Goal: Transaction & Acquisition: Subscribe to service/newsletter

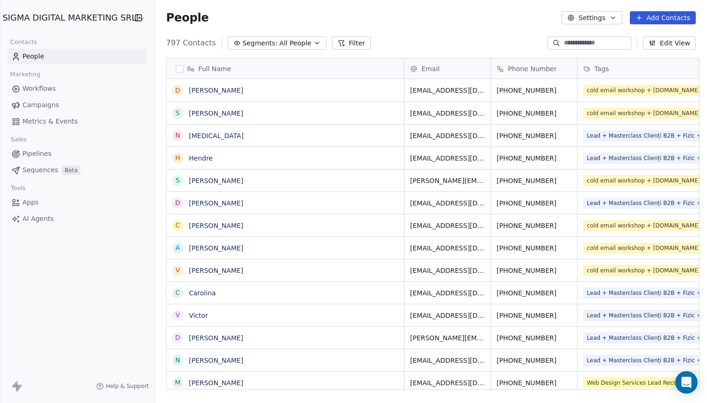
scroll to position [354, 556]
click at [51, 22] on html "SIGMA DIGITAL MARKETING SRL Contacts People Marketing Workflows Campaigns Metri…" at bounding box center [353, 201] width 707 height 403
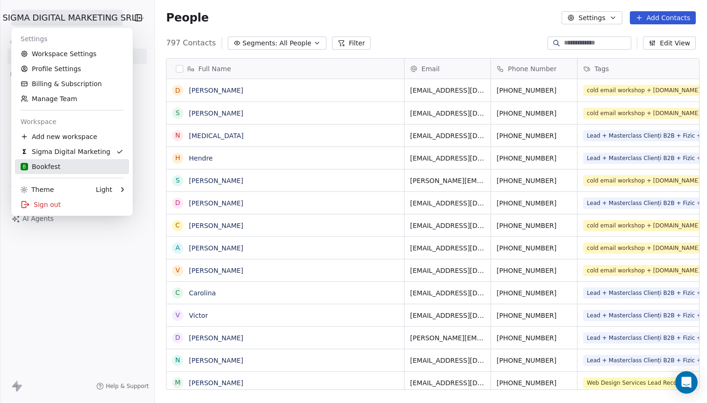
click at [48, 162] on div "B Bookfest" at bounding box center [41, 166] width 40 height 9
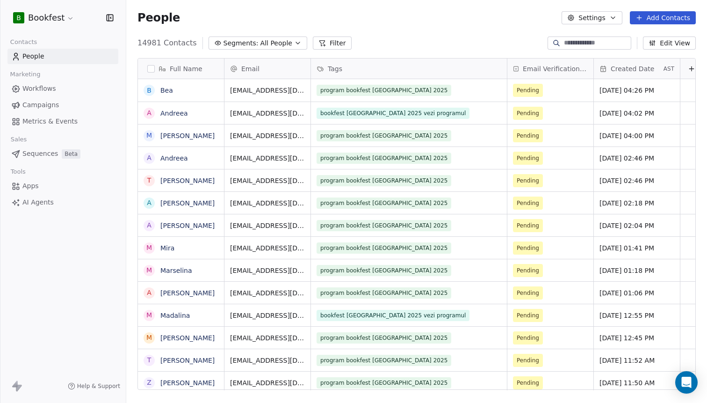
scroll to position [354, 581]
click at [43, 108] on span "Campaigns" at bounding box center [40, 105] width 36 height 10
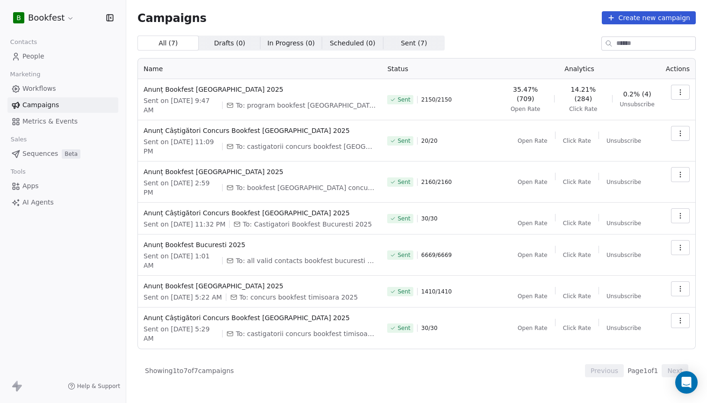
click at [683, 93] on icon "button" at bounding box center [679, 91] width 7 height 7
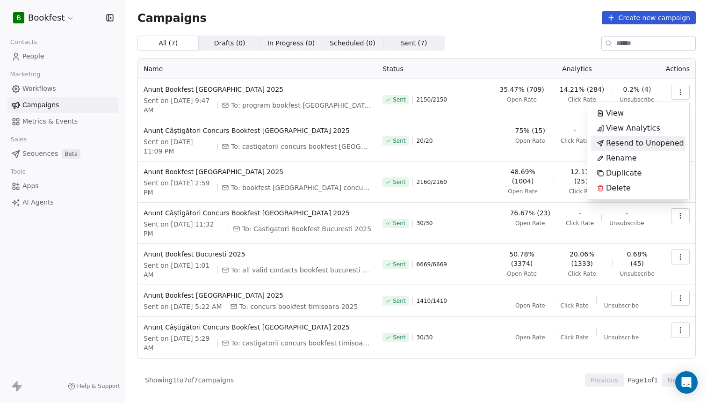
click at [31, 88] on html "B Bookfest Contacts People Marketing Workflows Campaigns Metrics & Events Sales…" at bounding box center [353, 201] width 707 height 403
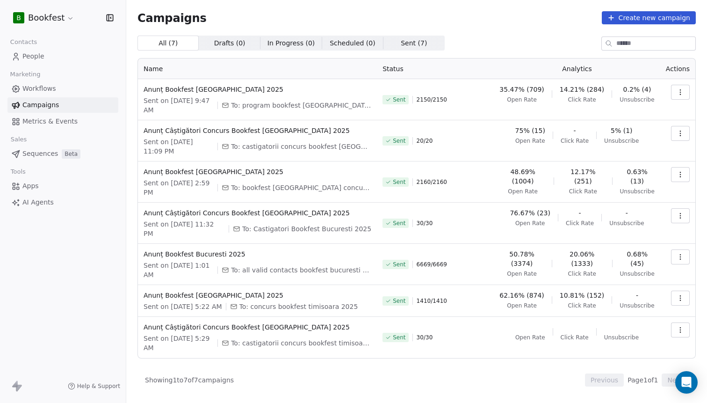
click at [29, 55] on span "People" at bounding box center [33, 56] width 22 height 10
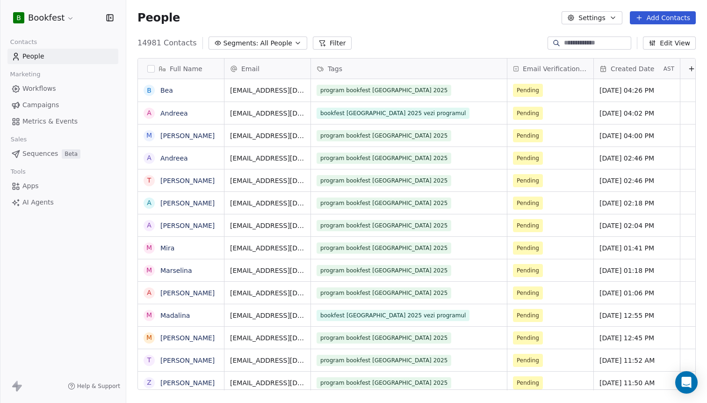
scroll to position [354, 581]
click at [27, 57] on span "People" at bounding box center [33, 56] width 22 height 10
click at [247, 45] on span "Segments:" at bounding box center [240, 43] width 35 height 10
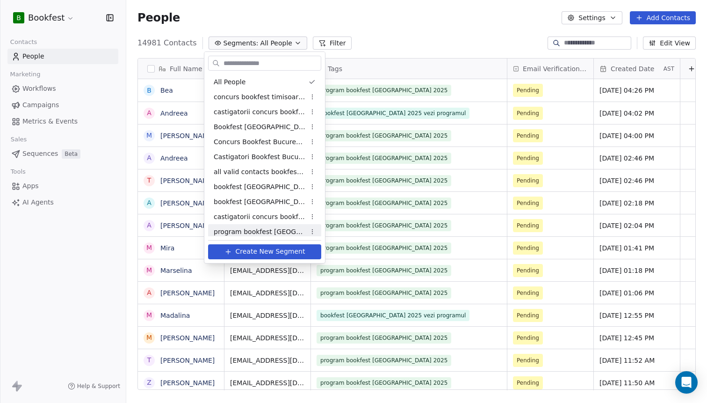
click at [281, 257] on button "Create New Segment" at bounding box center [264, 251] width 113 height 15
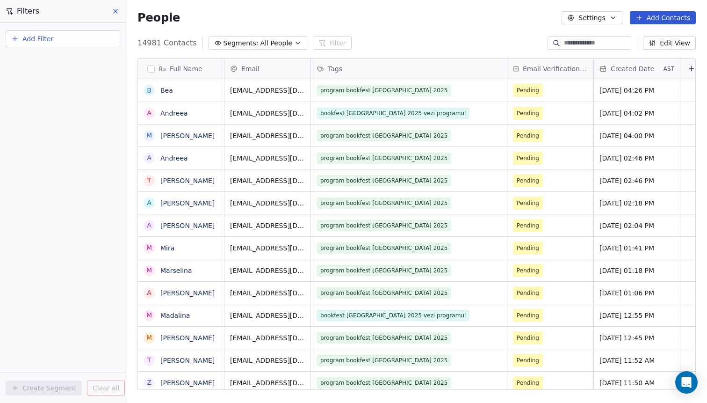
click at [64, 42] on button "Add Filter" at bounding box center [63, 38] width 115 height 17
click at [58, 64] on span "Contact properties" at bounding box center [45, 61] width 61 height 10
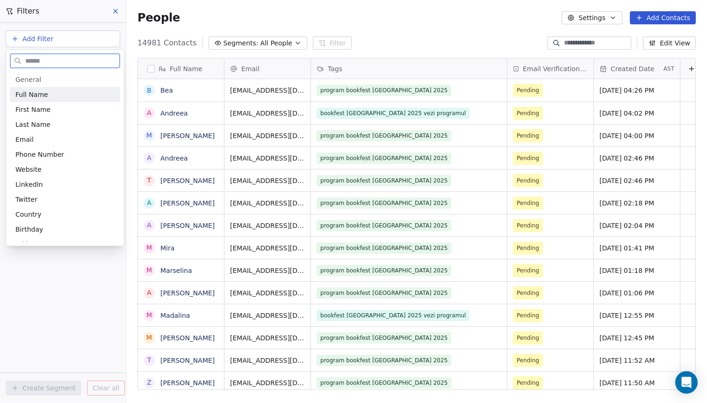
click at [52, 79] on span "General" at bounding box center [64, 79] width 99 height 9
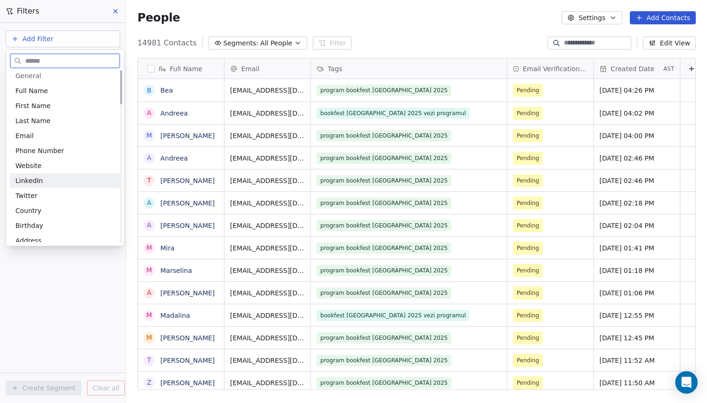
scroll to position [0, 0]
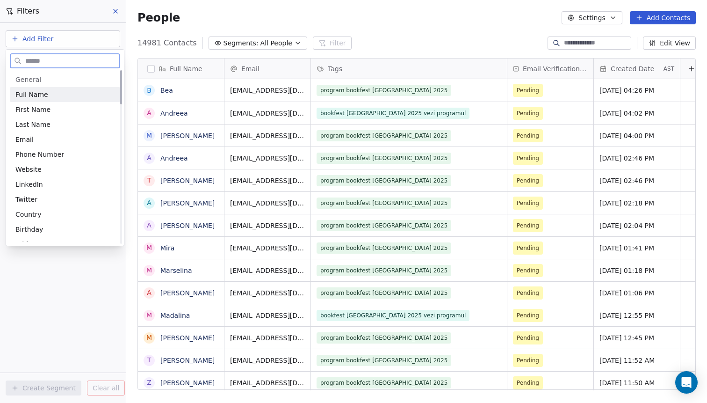
click at [41, 80] on span "General" at bounding box center [64, 79] width 99 height 9
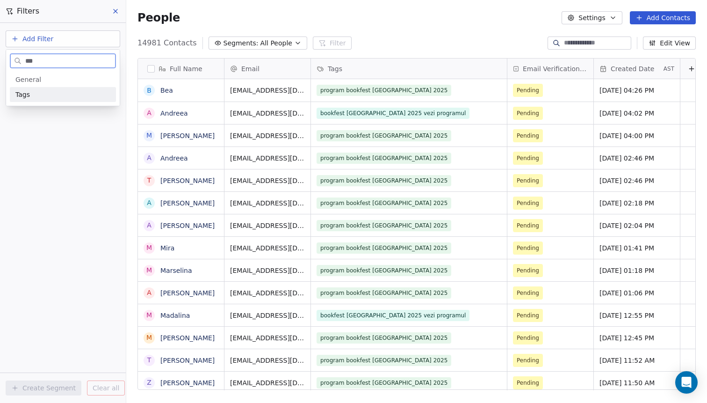
type input "***"
click at [40, 94] on div "Tags" at bounding box center [62, 94] width 95 height 9
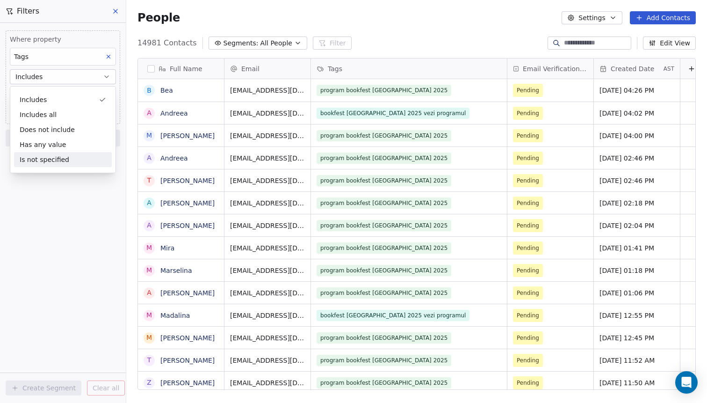
click at [35, 197] on div "Where property Tags Includes Select Tags Add filter to this group Add another f…" at bounding box center [63, 213] width 126 height 380
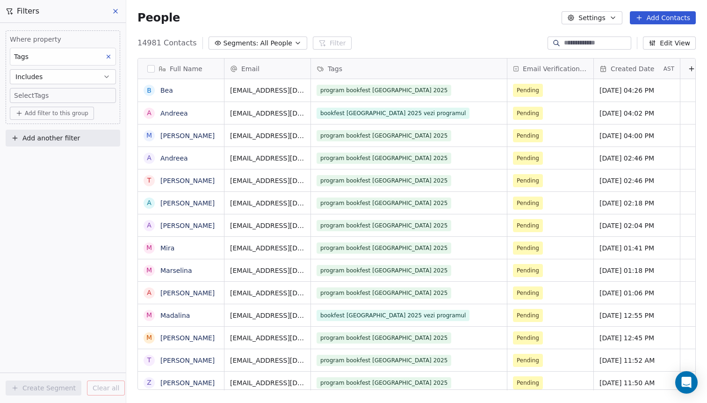
click at [34, 97] on body "B Bookfest Contacts People Marketing Workflows Campaigns Metrics & Events Sales…" at bounding box center [353, 201] width 707 height 403
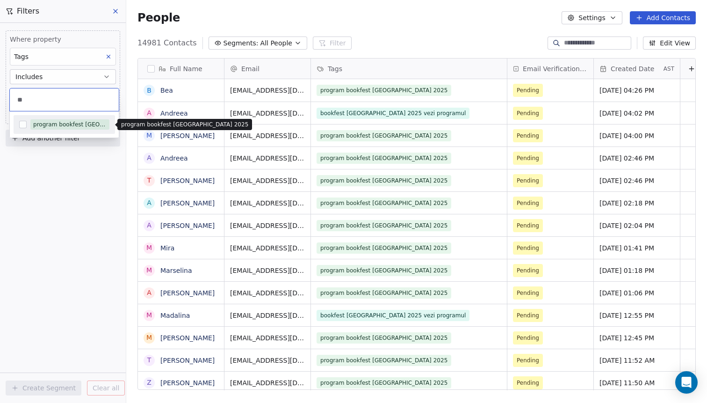
type input "**"
click at [43, 124] on div "program bookfest [GEOGRAPHIC_DATA] 2025" at bounding box center [69, 124] width 73 height 8
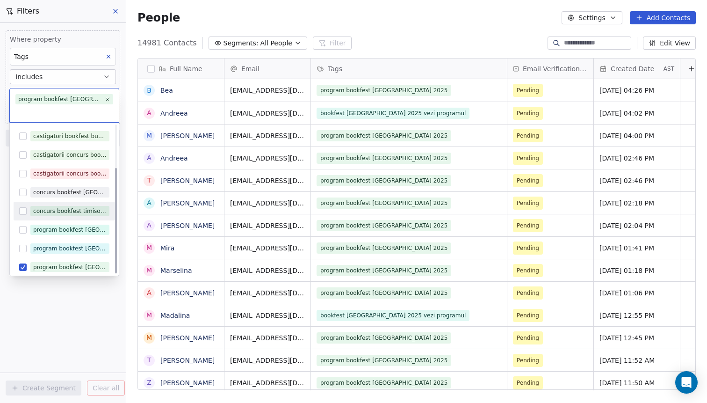
scroll to position [60, 0]
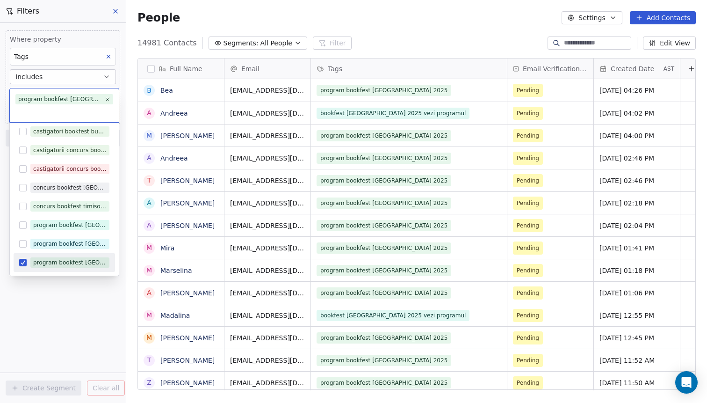
click at [73, 302] on html "B Bookfest Contacts People Marketing Workflows Campaigns Metrics & Events Sales…" at bounding box center [353, 201] width 707 height 403
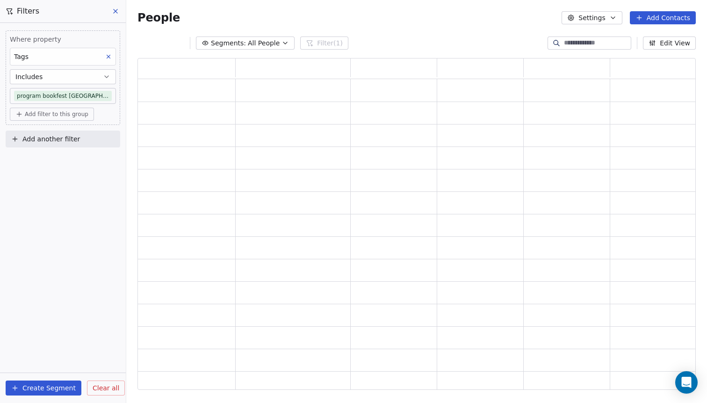
scroll to position [0, 0]
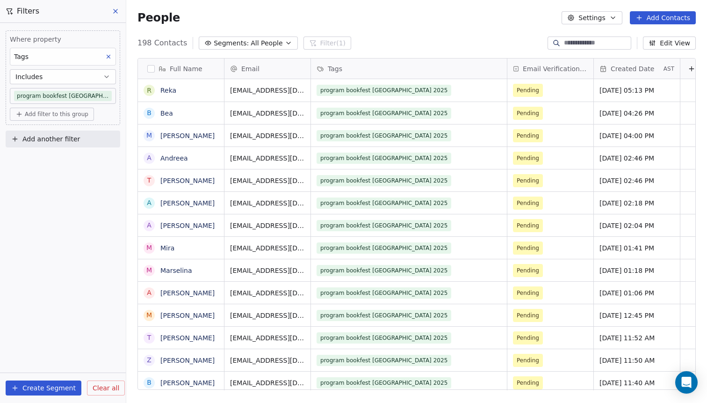
click at [672, 21] on button "Add Contacts" at bounding box center [663, 17] width 66 height 13
click at [660, 52] on span "Import from CSV" at bounding box center [660, 53] width 54 height 10
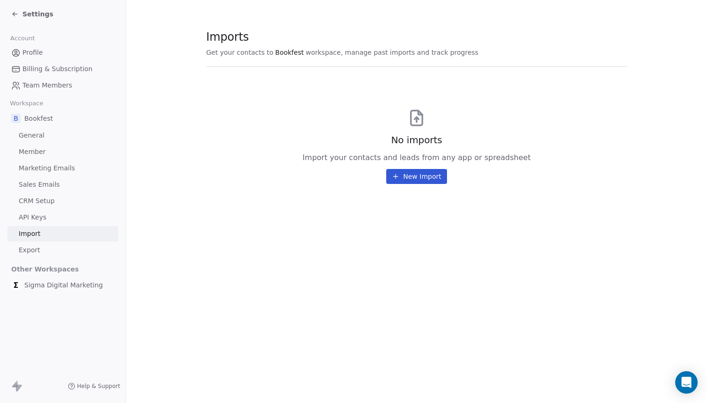
click at [412, 180] on button "New Import" at bounding box center [416, 176] width 60 height 15
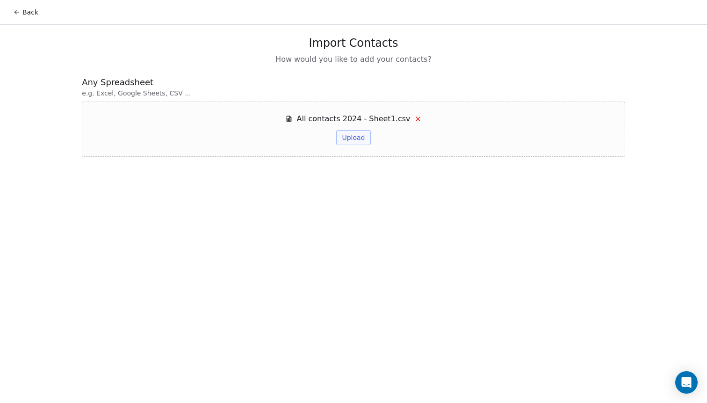
click at [329, 171] on div "Back Import Contacts How would you like to add your contacts? Any Spreadsheet e…" at bounding box center [353, 201] width 707 height 403
click at [347, 144] on button "Upload" at bounding box center [353, 137] width 34 height 15
click at [348, 139] on button "Upload" at bounding box center [353, 137] width 34 height 15
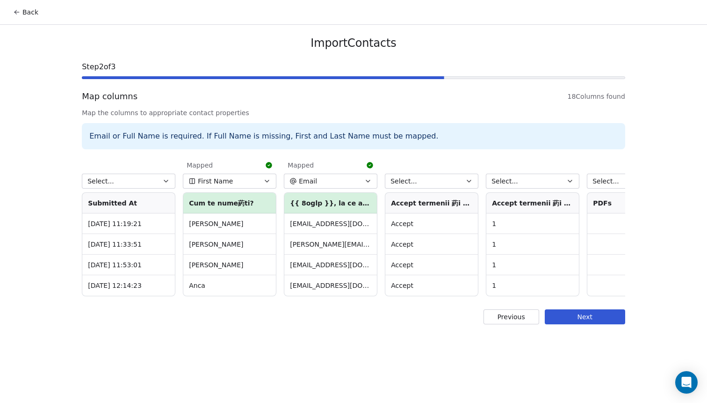
click at [608, 317] on button "Next" at bounding box center [585, 316] width 80 height 15
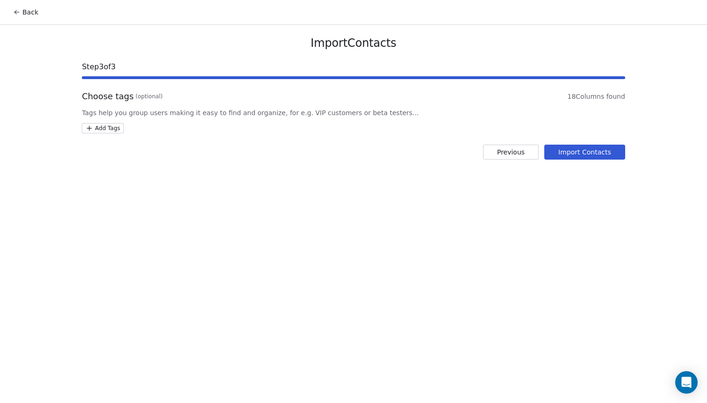
click at [112, 131] on html "Back Import Contacts Step 3 of 3 Choose tags (optional) 18 Columns found Tags h…" at bounding box center [353, 201] width 707 height 403
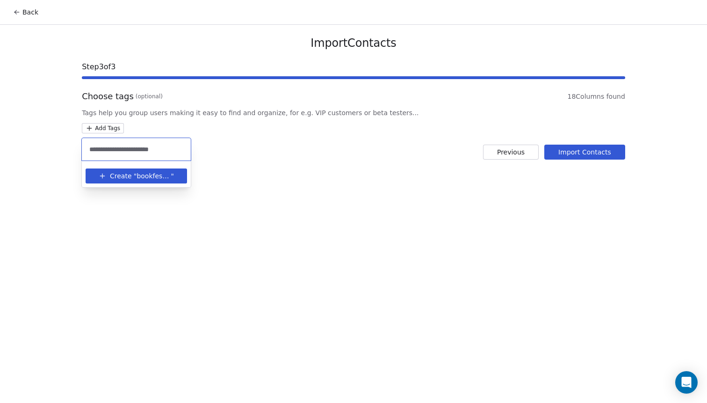
type input "**********"
click at [603, 153] on html "**********" at bounding box center [353, 201] width 707 height 403
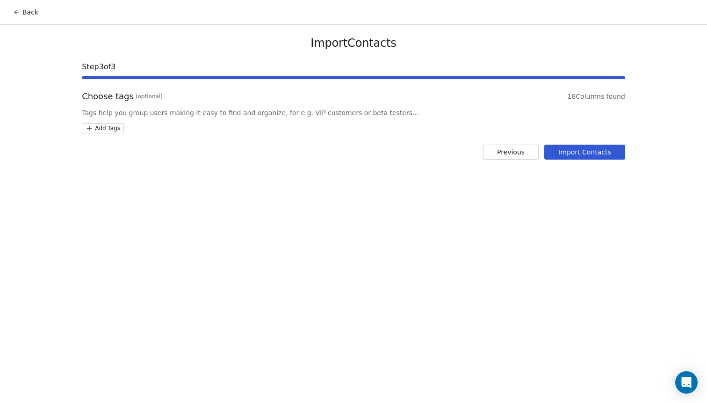
click at [603, 153] on button "Import Contacts" at bounding box center [584, 151] width 81 height 15
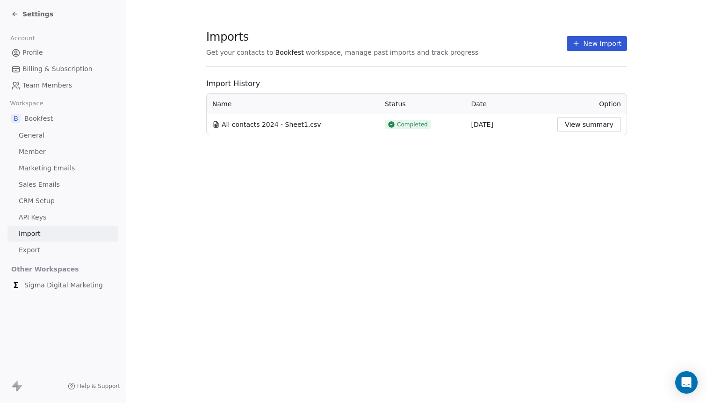
click at [597, 123] on button "View summary" at bounding box center [589, 124] width 64 height 15
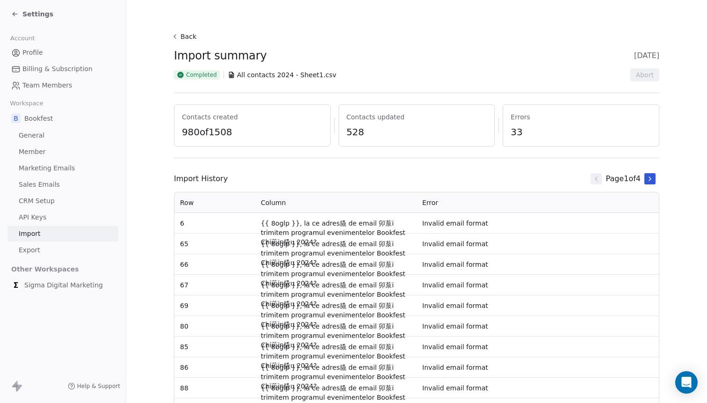
click at [18, 12] on icon at bounding box center [14, 13] width 7 height 7
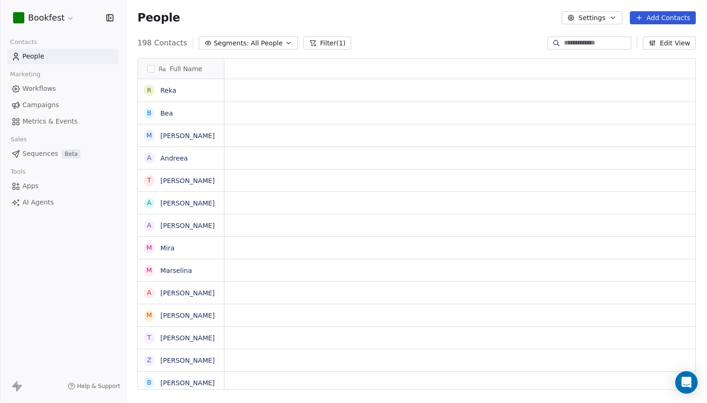
scroll to position [354, 581]
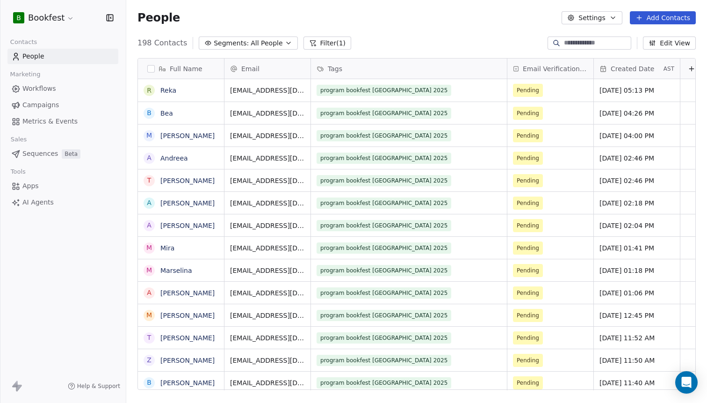
click at [31, 61] on span "People" at bounding box center [33, 56] width 22 height 10
click at [268, 43] on span "All People" at bounding box center [267, 43] width 32 height 10
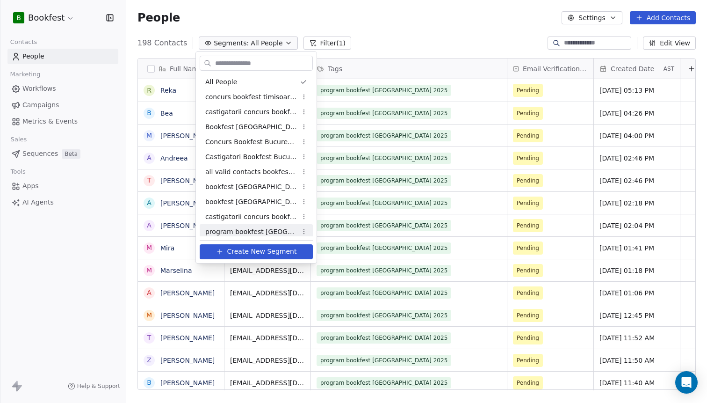
click at [269, 249] on span "Create New Segment" at bounding box center [262, 251] width 70 height 10
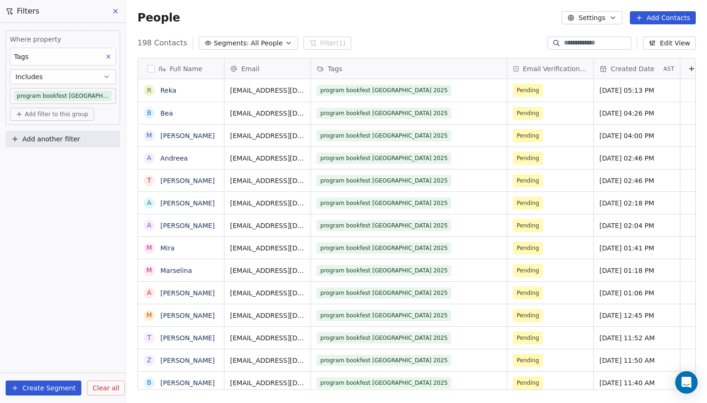
click at [70, 95] on body "B Bookfest Contacts People Marketing Workflows Campaigns Metrics & Events Sales…" at bounding box center [353, 201] width 707 height 403
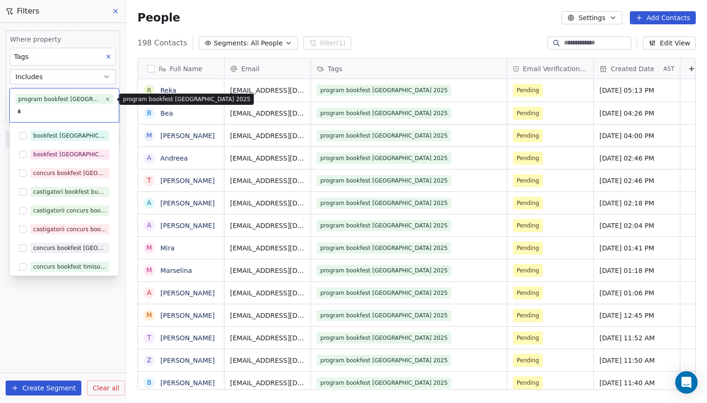
scroll to position [60, 0]
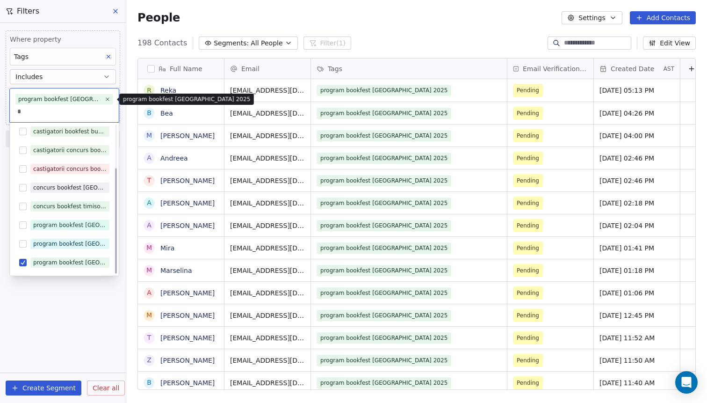
type input "**"
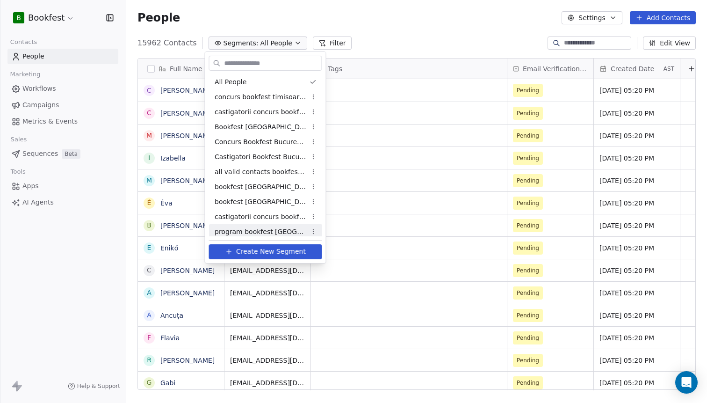
scroll to position [354, 581]
click at [252, 256] on span "Create New Segment" at bounding box center [271, 251] width 70 height 10
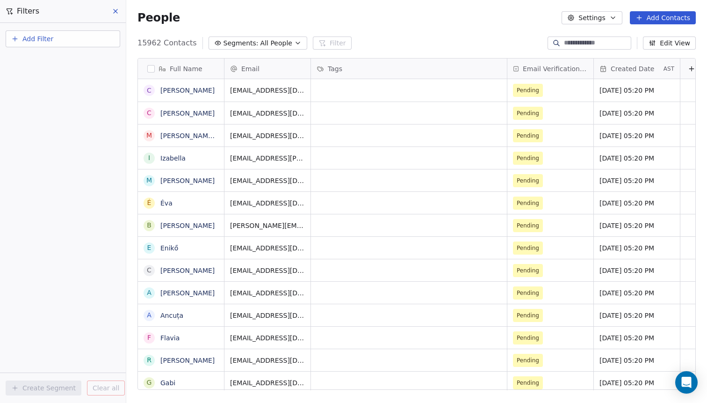
click at [45, 35] on span "Add Filter" at bounding box center [37, 39] width 31 height 10
click at [50, 65] on span "Contact properties" at bounding box center [45, 61] width 61 height 10
type input "***"
click at [65, 97] on div "Tags" at bounding box center [62, 94] width 95 height 9
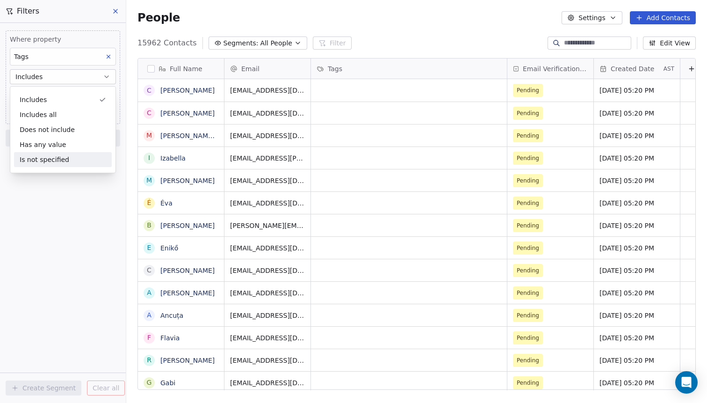
click at [50, 205] on div "Where property Tags Includes Select Tags Add filter to this group Add another f…" at bounding box center [63, 213] width 126 height 380
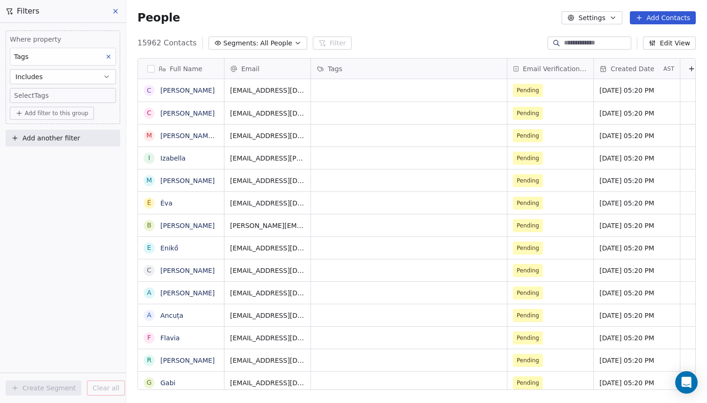
click at [44, 97] on body "B Bookfest Contacts People Marketing Workflows Campaigns Metrics & Events Sales…" at bounding box center [353, 201] width 707 height 403
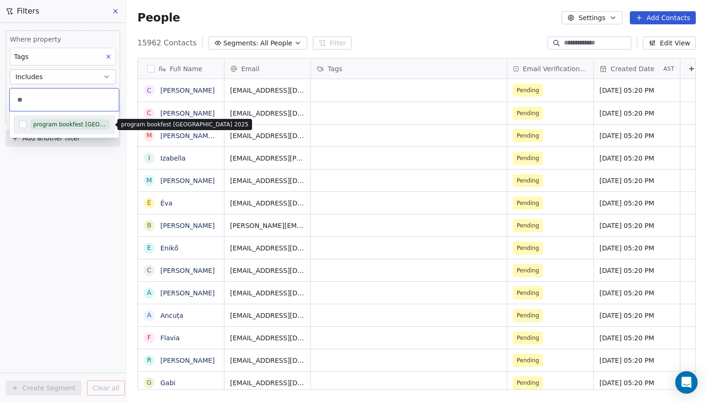
type input "**"
click at [51, 122] on div "program bookfest [GEOGRAPHIC_DATA] 2025" at bounding box center [69, 124] width 73 height 8
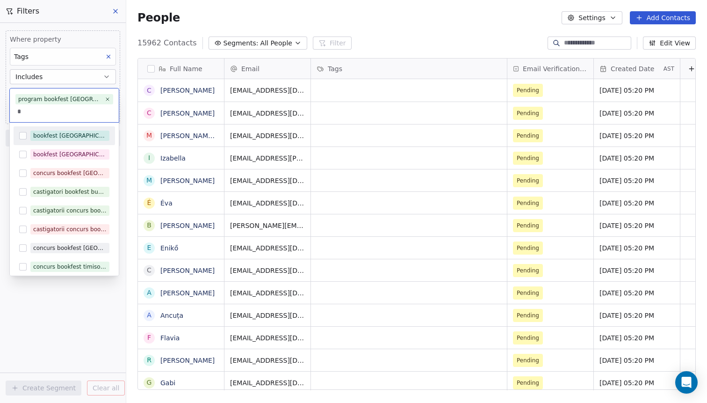
type input "**"
click at [65, 340] on html "B Bookfest Contacts People Marketing Workflows Campaigns Metrics & Events Sales…" at bounding box center [353, 201] width 707 height 403
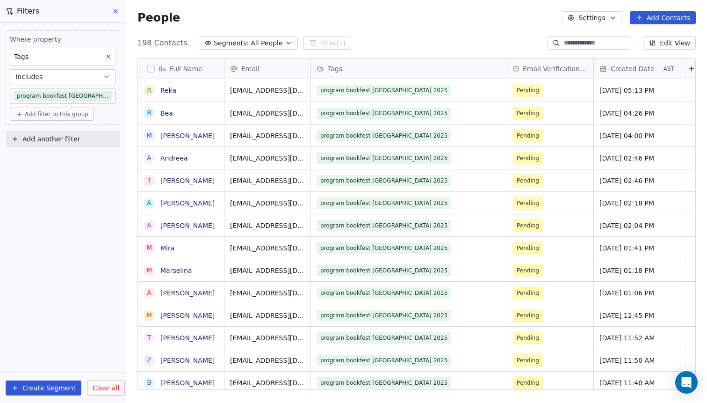
click at [109, 59] on icon at bounding box center [108, 56] width 7 height 7
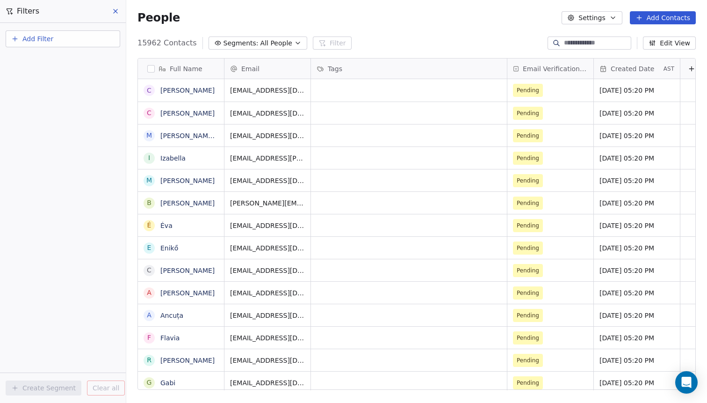
click at [265, 41] on span "All People" at bounding box center [276, 43] width 32 height 10
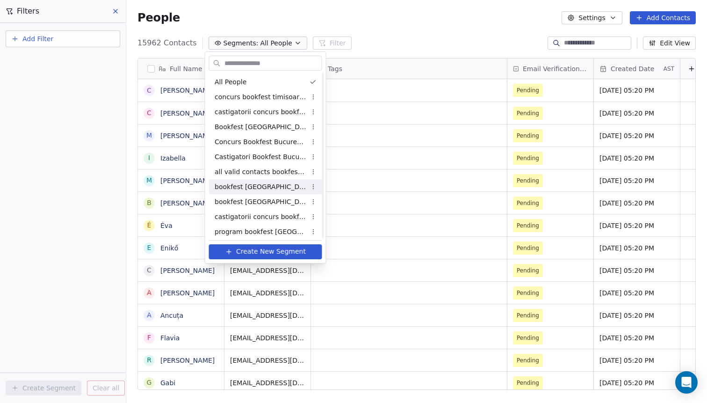
scroll to position [3, 0]
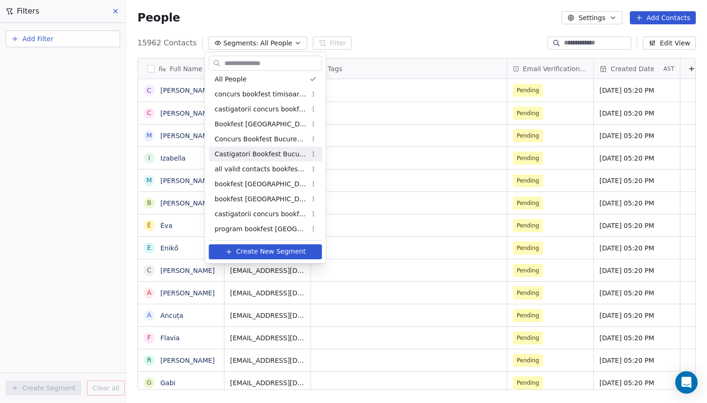
click at [54, 150] on html "B Bookfest Contacts People Marketing Workflows Campaigns Metrics & Events Sales…" at bounding box center [353, 201] width 707 height 403
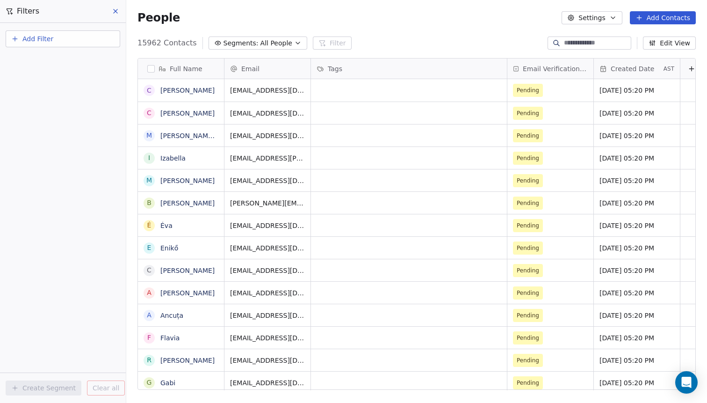
click at [262, 23] on div "People Settings Add Contacts" at bounding box center [416, 17] width 558 height 13
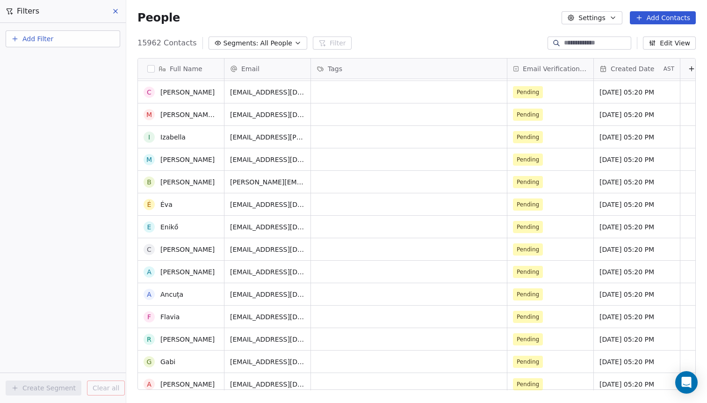
scroll to position [0, 0]
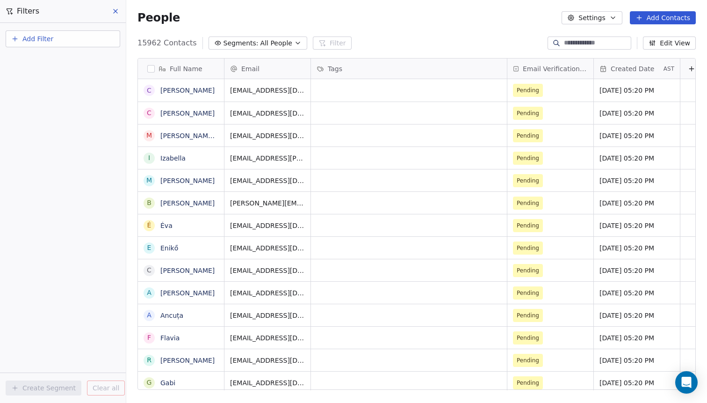
click at [81, 34] on button "Add Filter" at bounding box center [63, 38] width 115 height 17
click at [270, 38] on html "B Bookfest Contacts People Marketing Workflows Campaigns Metrics & Events Sales…" at bounding box center [353, 201] width 707 height 403
click at [268, 42] on span "All People" at bounding box center [276, 43] width 32 height 10
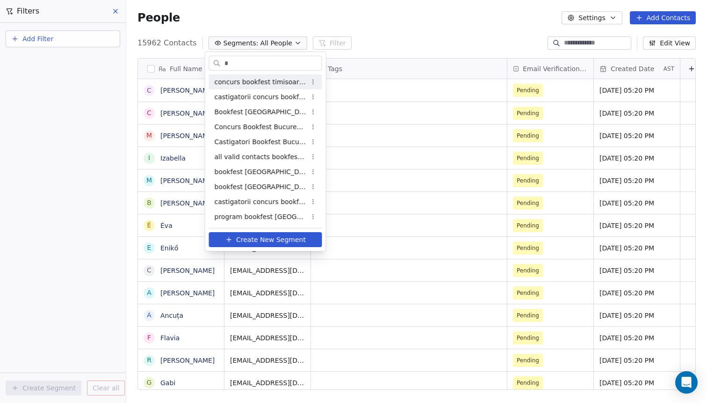
type input "**"
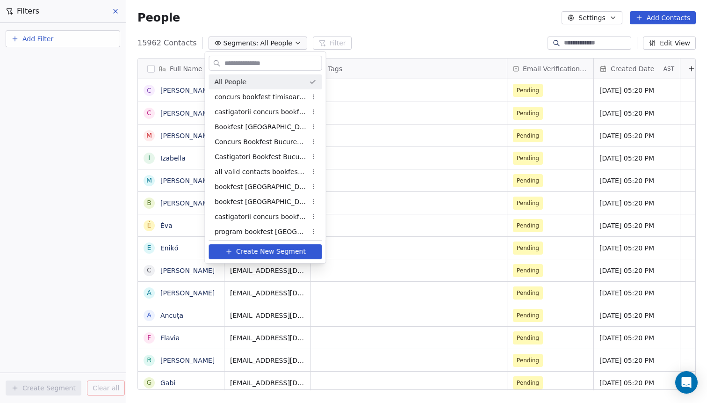
click at [88, 43] on html "B Bookfest Contacts People Marketing Workflows Campaigns Metrics & Events Sales…" at bounding box center [353, 201] width 707 height 403
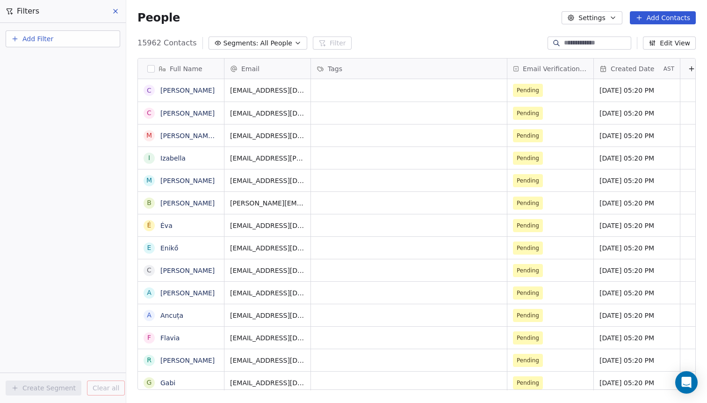
click at [28, 11] on span "Filters" at bounding box center [28, 11] width 22 height 11
click at [123, 8] on button at bounding box center [116, 11] width 14 height 13
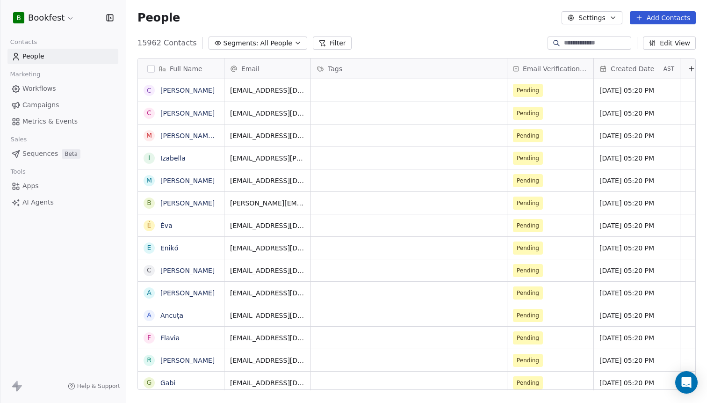
click at [35, 21] on html "B Bookfest Contacts People Marketing Workflows Campaigns Metrics & Events Sales…" at bounding box center [353, 201] width 707 height 403
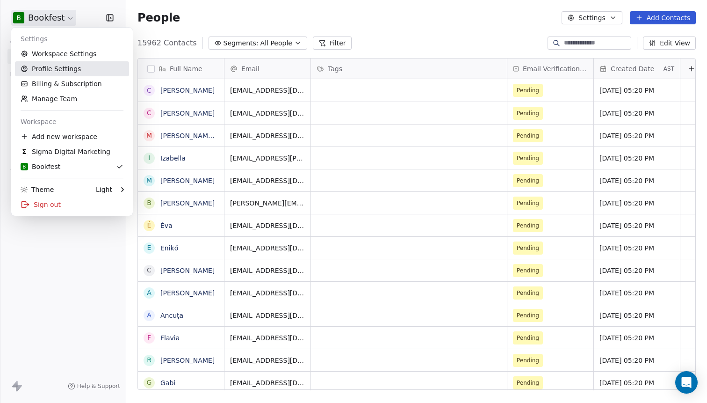
click at [37, 70] on link "Profile Settings" at bounding box center [72, 68] width 114 height 15
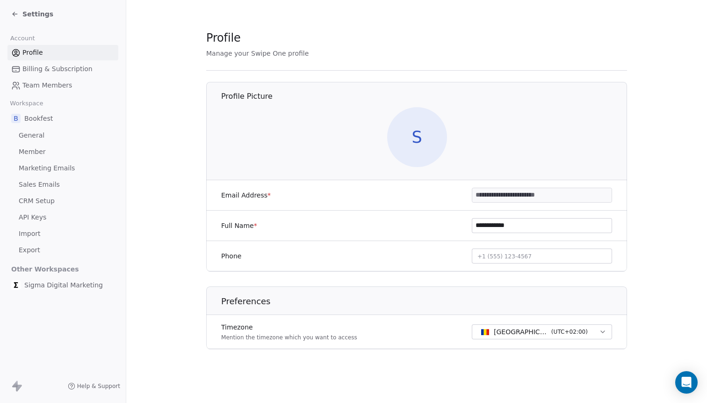
click at [36, 135] on span "General" at bounding box center [32, 135] width 26 height 10
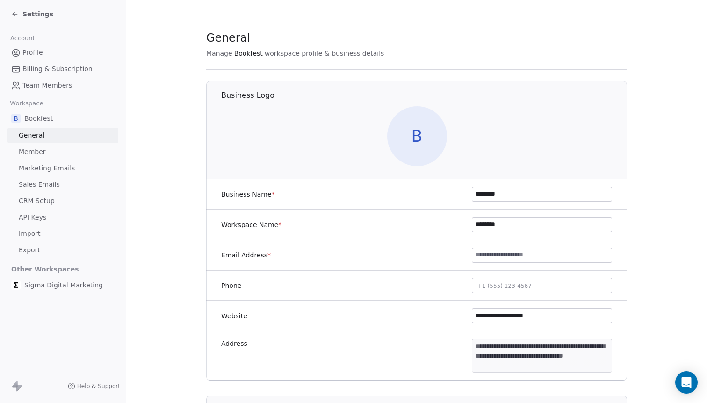
click at [46, 155] on link "Member" at bounding box center [62, 151] width 111 height 15
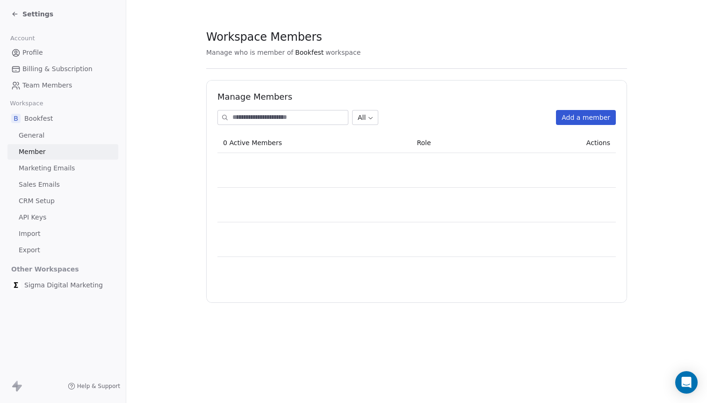
click at [47, 170] on span "Marketing Emails" at bounding box center [47, 168] width 56 height 10
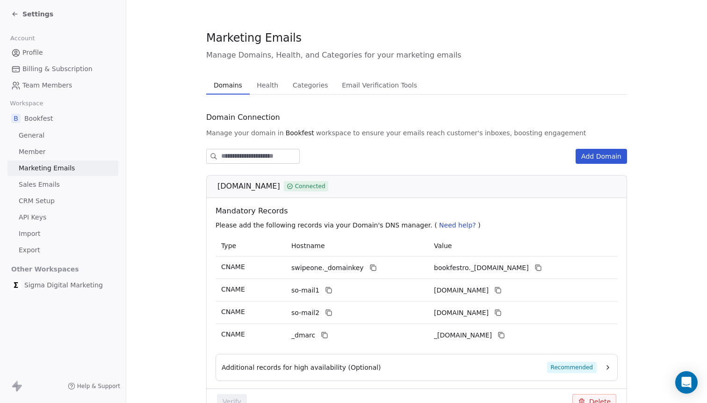
click at [46, 184] on span "Sales Emails" at bounding box center [39, 185] width 41 height 10
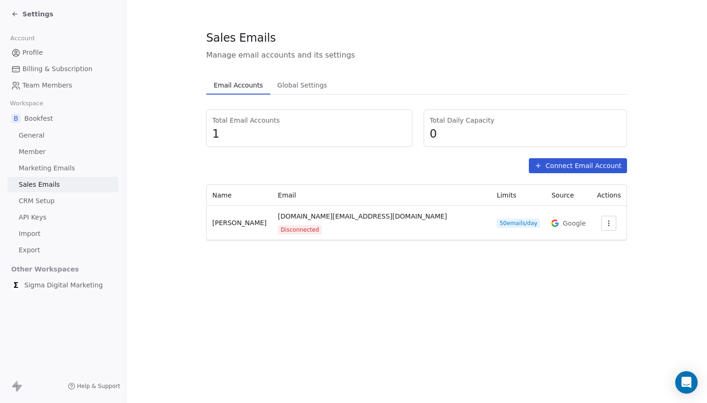
click at [32, 232] on span "Import" at bounding box center [30, 234] width 22 height 10
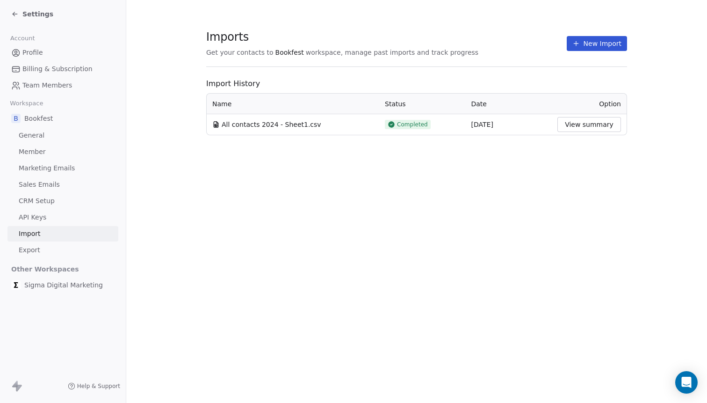
click at [30, 244] on link "Export" at bounding box center [62, 249] width 111 height 15
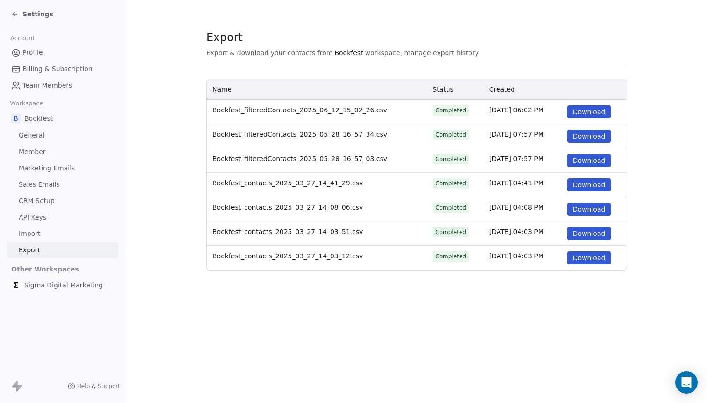
click at [30, 232] on span "Import" at bounding box center [30, 234] width 22 height 10
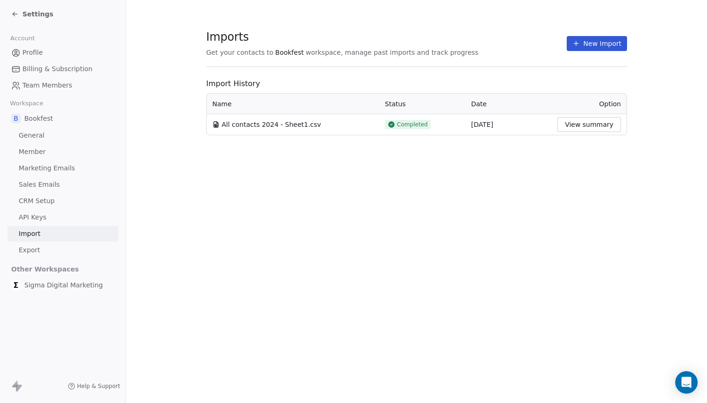
click at [592, 122] on button "View summary" at bounding box center [589, 124] width 64 height 15
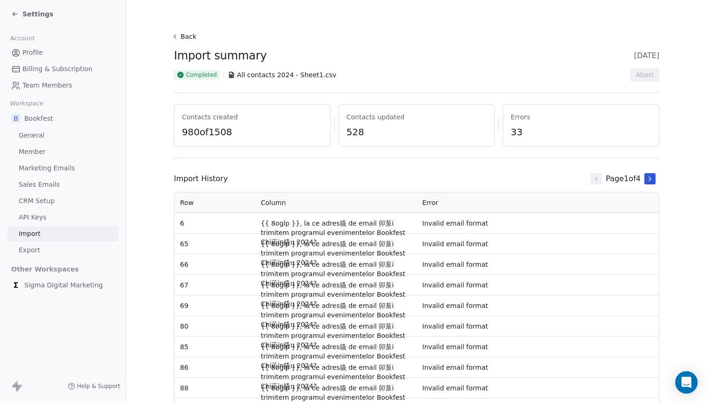
click at [271, 77] on span "All contacts 2024 - Sheet1.csv" at bounding box center [287, 74] width 100 height 9
click at [187, 142] on div "Contacts created 980 of 1508" at bounding box center [252, 125] width 157 height 42
click at [187, 134] on span "980 of 1508" at bounding box center [252, 131] width 141 height 13
click at [648, 178] on icon at bounding box center [649, 178] width 7 height 7
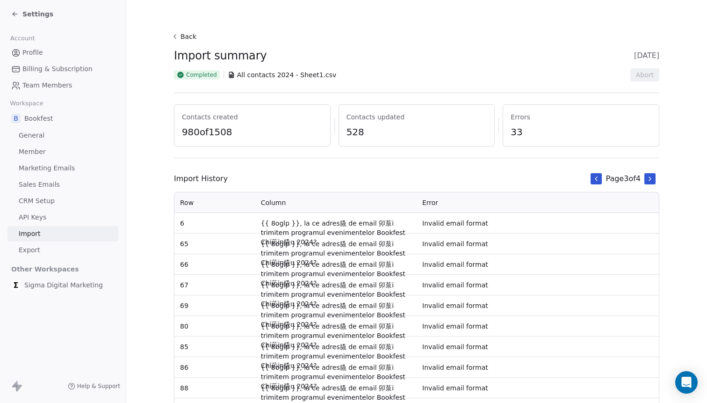
click at [648, 178] on icon at bounding box center [649, 178] width 7 height 7
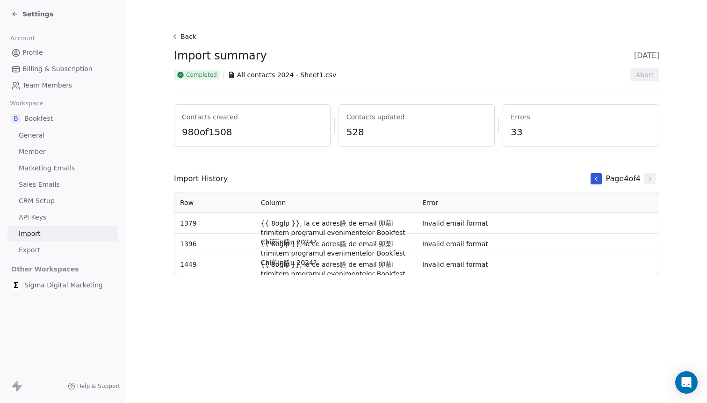
click at [45, 208] on link "CRM Setup" at bounding box center [62, 200] width 111 height 15
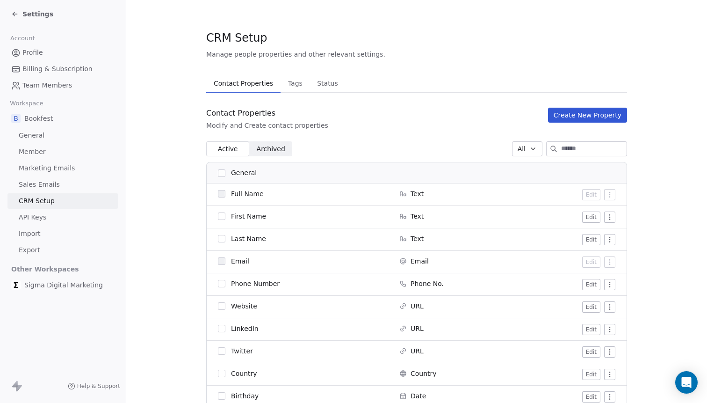
click at [291, 85] on span "Tags" at bounding box center [295, 83] width 22 height 13
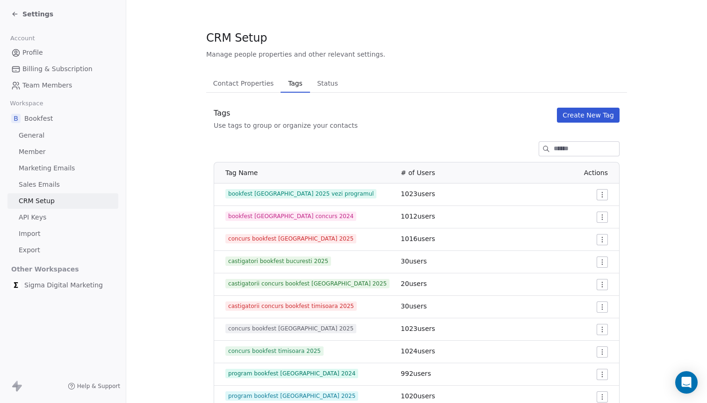
click at [589, 150] on input at bounding box center [586, 149] width 65 height 14
type input "**"
click at [30, 19] on div "Settings" at bounding box center [64, 13] width 107 height 13
click at [24, 14] on span "Settings" at bounding box center [37, 13] width 31 height 9
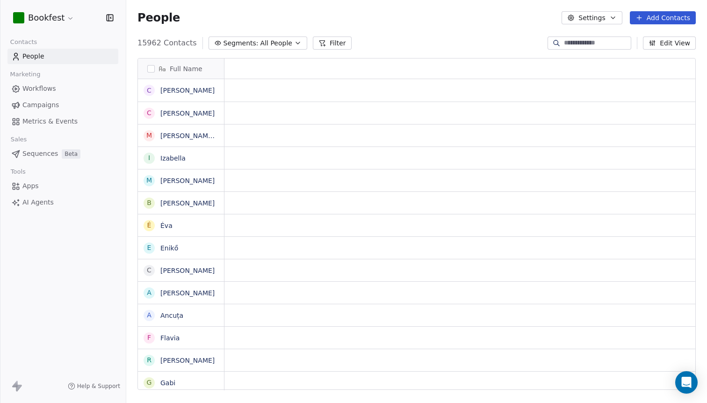
scroll to position [354, 581]
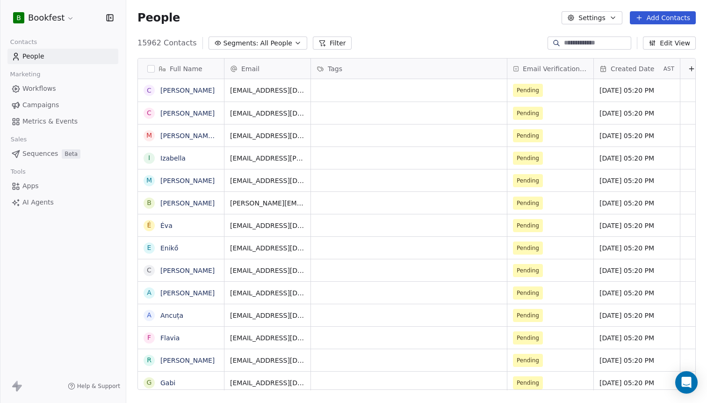
click at [45, 106] on span "Campaigns" at bounding box center [40, 105] width 36 height 10
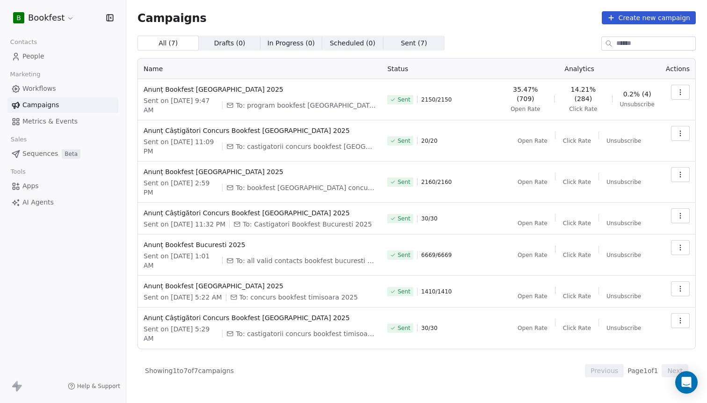
click at [46, 90] on span "Workflows" at bounding box center [39, 89] width 34 height 10
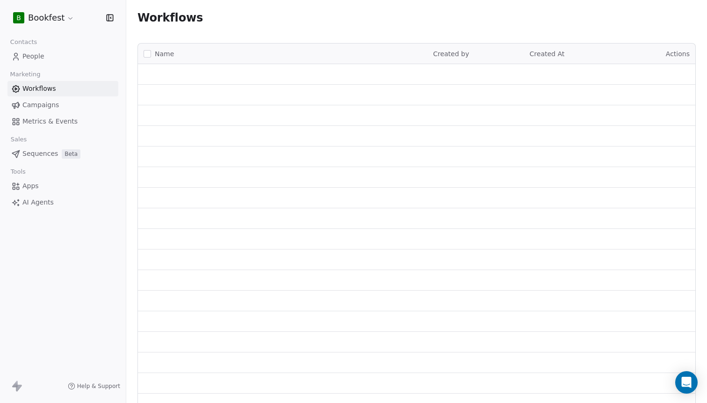
click at [33, 56] on span "People" at bounding box center [33, 56] width 22 height 10
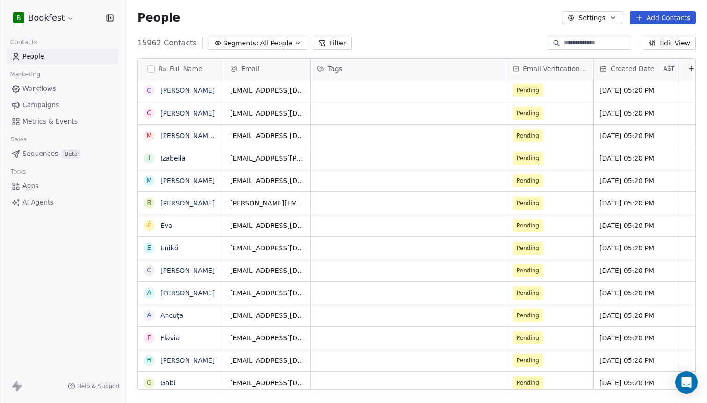
scroll to position [354, 581]
click at [672, 25] on div "People Settings Add Contacts" at bounding box center [416, 18] width 581 height 36
click at [669, 21] on button "Add Contacts" at bounding box center [663, 17] width 66 height 13
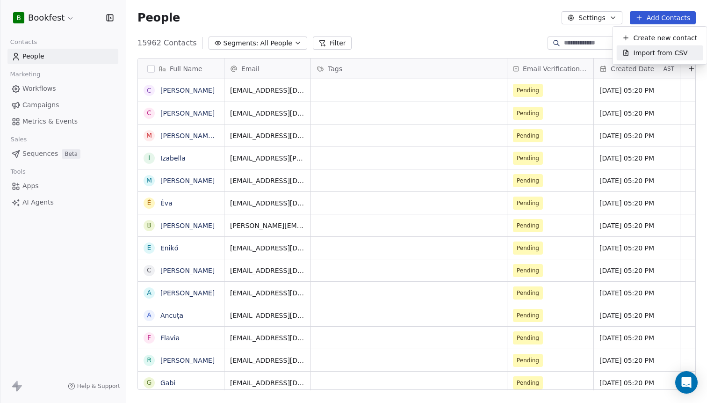
click at [669, 57] on span "Import from CSV" at bounding box center [660, 53] width 54 height 10
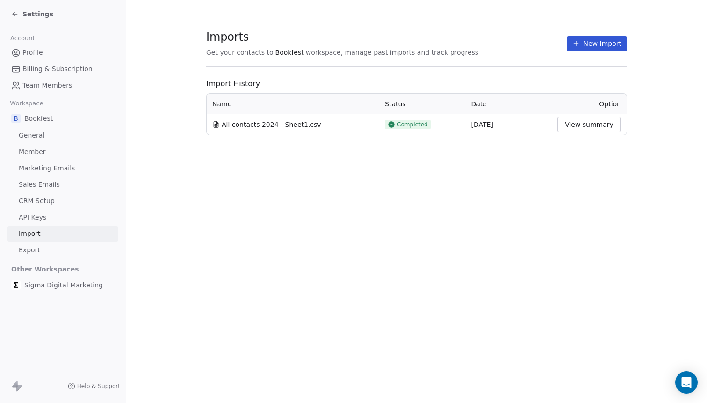
click at [587, 48] on button "New Import" at bounding box center [597, 43] width 60 height 15
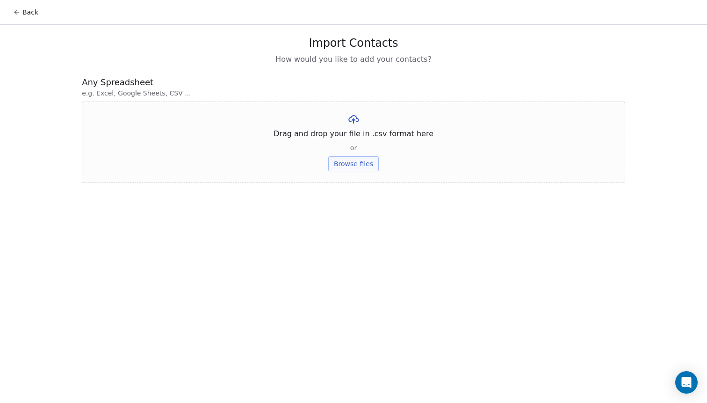
click at [353, 164] on button "Browse files" at bounding box center [353, 163] width 50 height 15
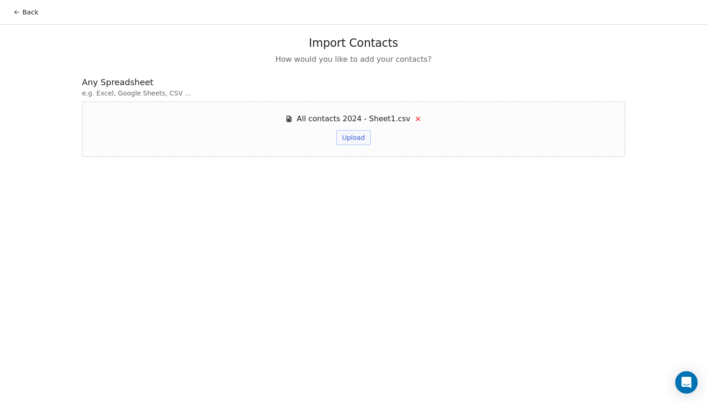
click at [266, 133] on div "All contacts 2024 - Sheet1.csv Upload" at bounding box center [353, 128] width 543 height 55
click at [351, 135] on button "Upload" at bounding box center [353, 137] width 34 height 15
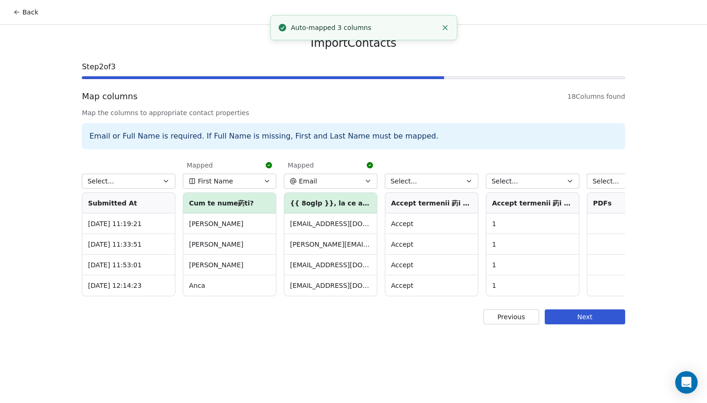
click at [213, 135] on div "Email or Full Name is required. If Full Name is missing, First and Last Name mu…" at bounding box center [353, 136] width 543 height 26
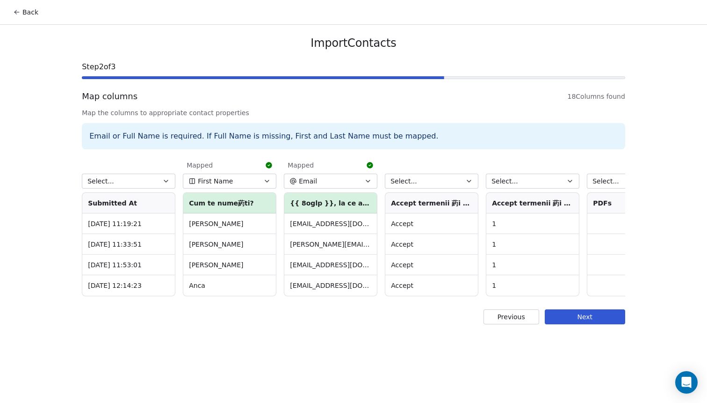
click at [505, 318] on button "Previous" at bounding box center [511, 316] width 56 height 15
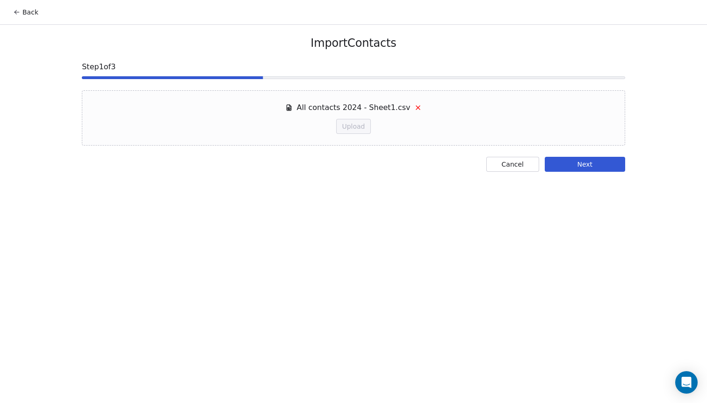
click at [590, 166] on button "Next" at bounding box center [585, 164] width 80 height 15
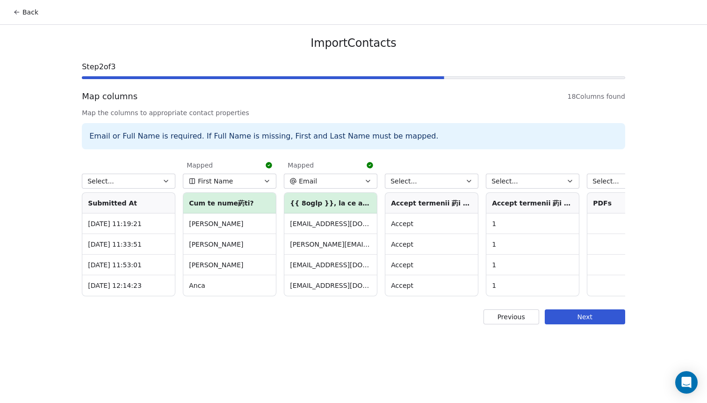
click at [595, 324] on div "Import Contacts Step 2 of 3 Map columns 18 Columns found Map the columns to app…" at bounding box center [354, 180] width 566 height 310
click at [592, 319] on button "Next" at bounding box center [585, 316] width 80 height 15
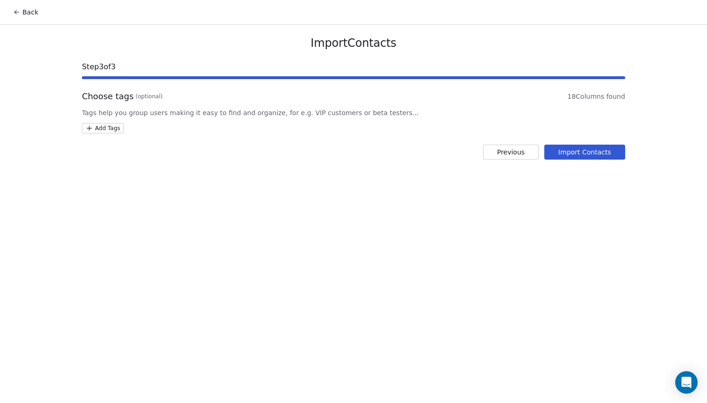
click at [107, 129] on html "Back Import Contacts Step 3 of 3 Choose tags (optional) 18 Columns found Tags h…" at bounding box center [353, 201] width 707 height 403
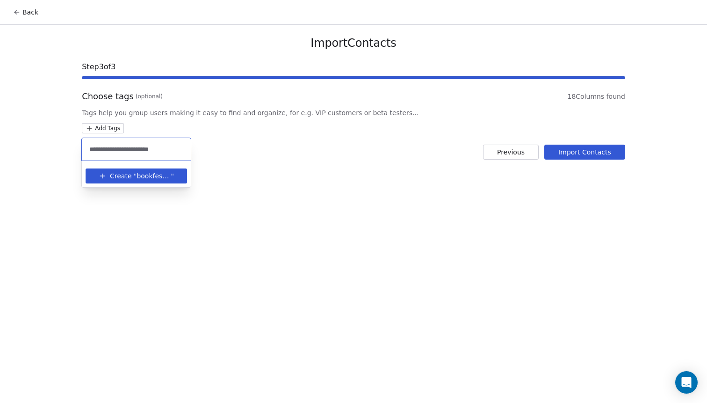
type input "**********"
click at [137, 174] on span "bookfest [GEOGRAPHIC_DATA] 2024" at bounding box center [154, 176] width 34 height 10
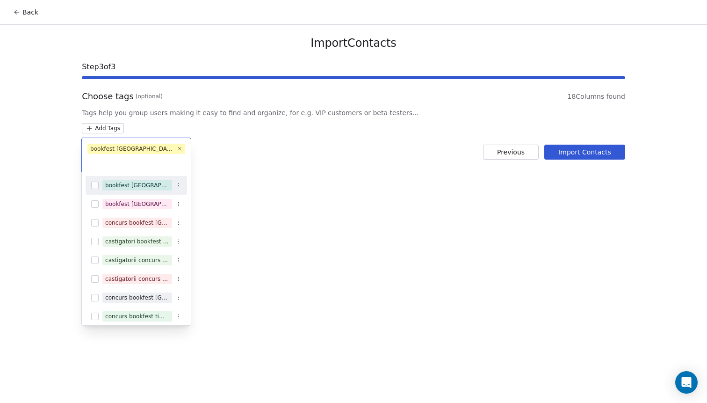
click at [575, 154] on html "Back Import Contacts Step 3 of 3 Choose tags (optional) 18 Columns found Tags h…" at bounding box center [353, 201] width 707 height 403
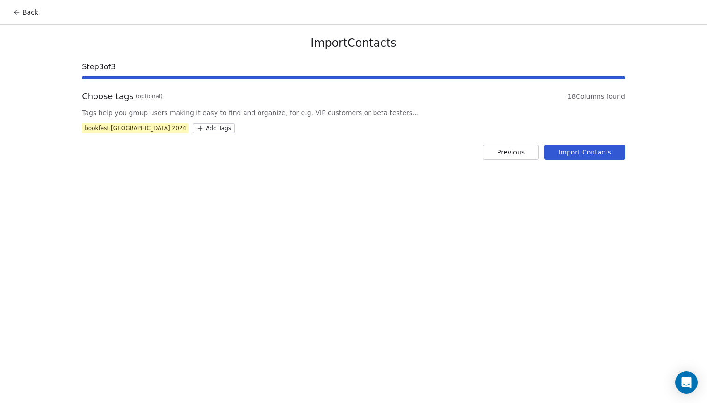
click at [575, 154] on button "Import Contacts" at bounding box center [584, 151] width 81 height 15
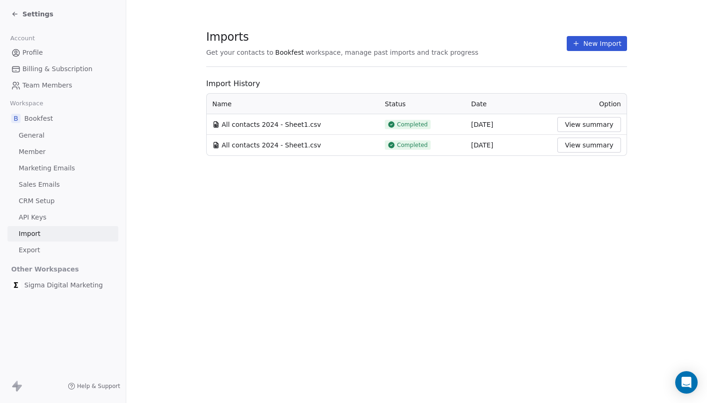
click at [33, 9] on div "Settings" at bounding box center [64, 13] width 107 height 13
click at [32, 19] on div "Settings" at bounding box center [64, 13] width 107 height 13
click at [29, 17] on span "Settings" at bounding box center [37, 13] width 31 height 9
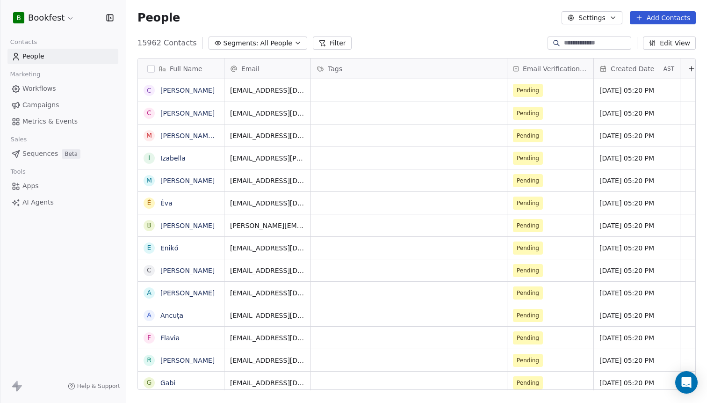
scroll to position [354, 581]
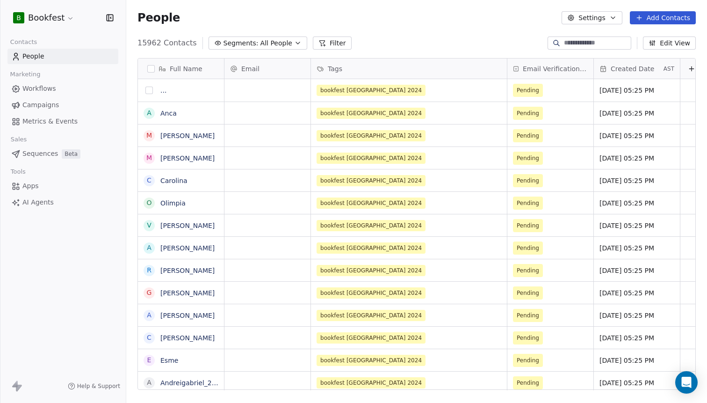
click at [148, 90] on button "grid" at bounding box center [148, 89] width 7 height 7
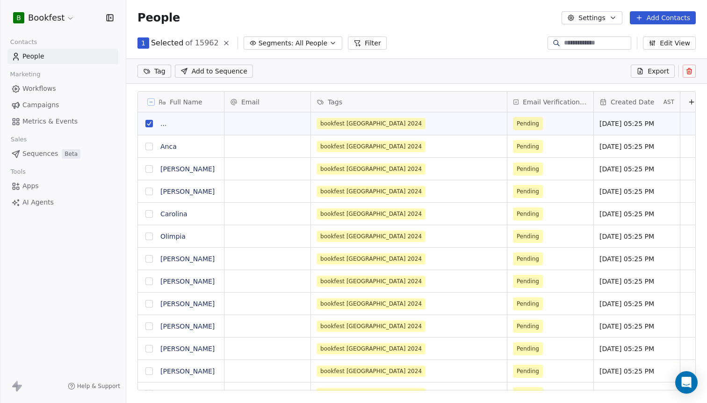
type button "on"
click at [148, 123] on button "grid" at bounding box center [148, 123] width 7 height 7
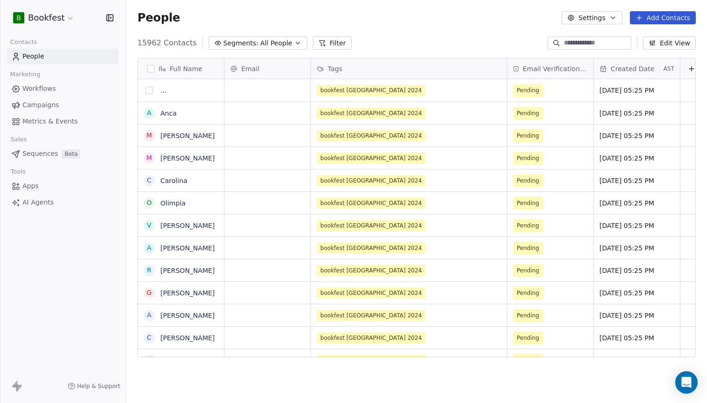
scroll to position [354, 581]
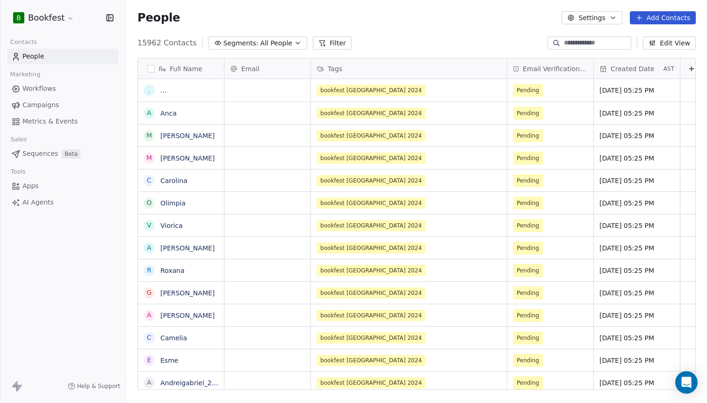
scroll to position [354, 581]
click at [0, 0] on button "grid" at bounding box center [0, 0] width 0 height 0
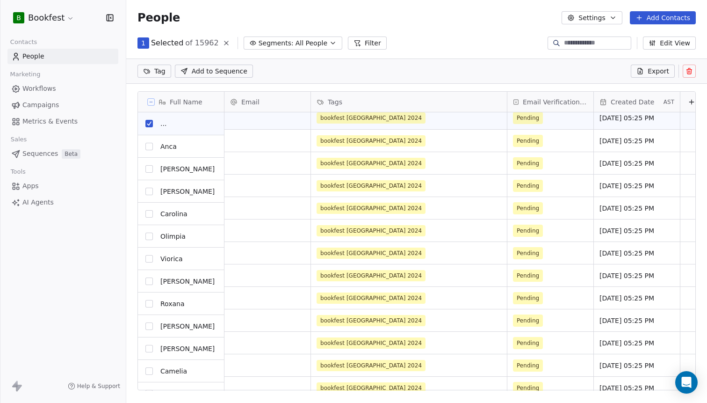
scroll to position [0, 0]
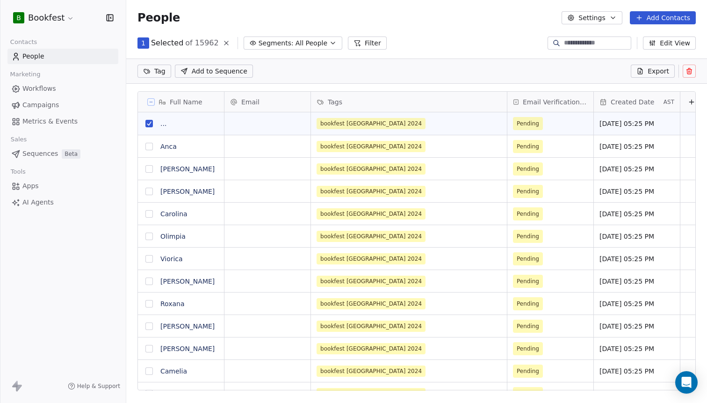
click at [362, 43] on button "Filter" at bounding box center [367, 42] width 39 height 13
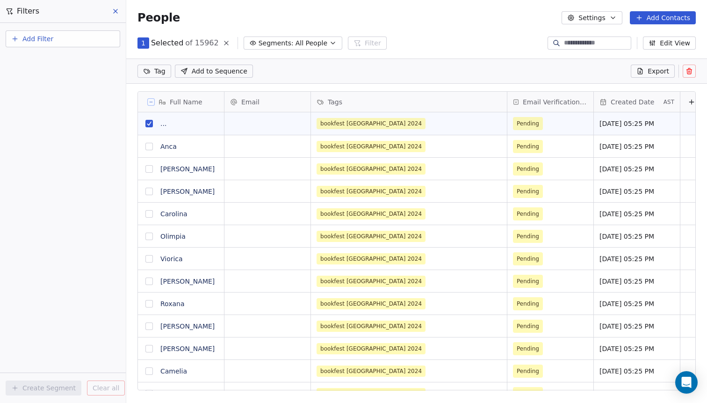
click at [65, 39] on button "Add Filter" at bounding box center [63, 38] width 115 height 17
click at [56, 62] on span "Contact properties" at bounding box center [45, 61] width 61 height 10
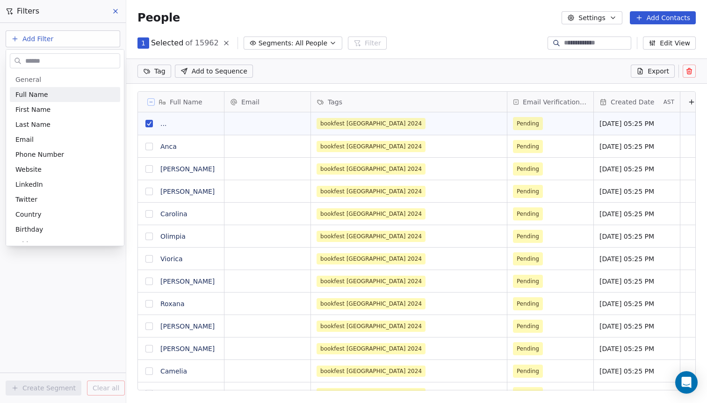
scroll to position [0, 0]
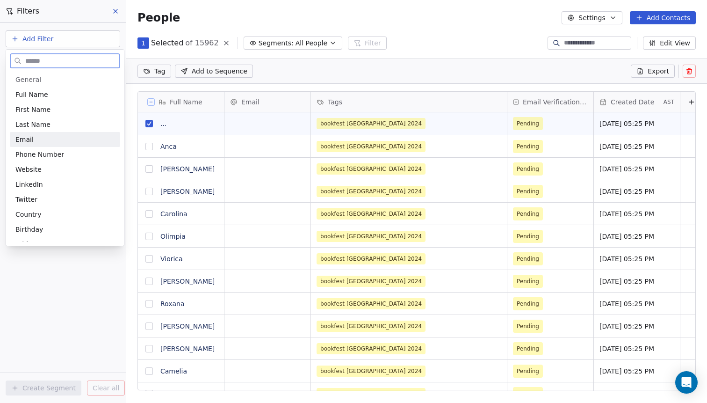
click at [46, 139] on div "Email" at bounding box center [64, 139] width 99 height 9
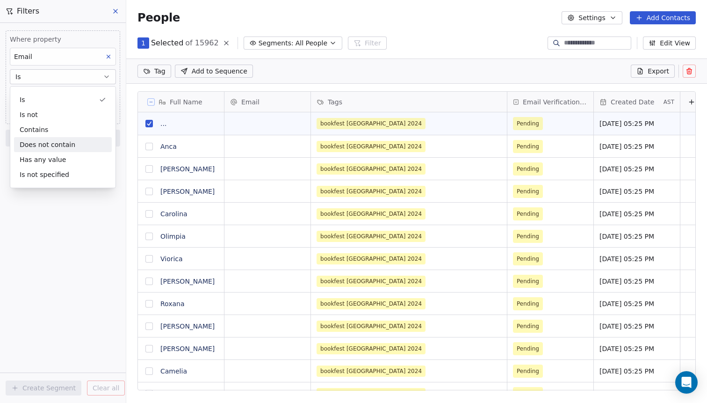
click at [61, 141] on div "Does not contain" at bounding box center [63, 144] width 98 height 15
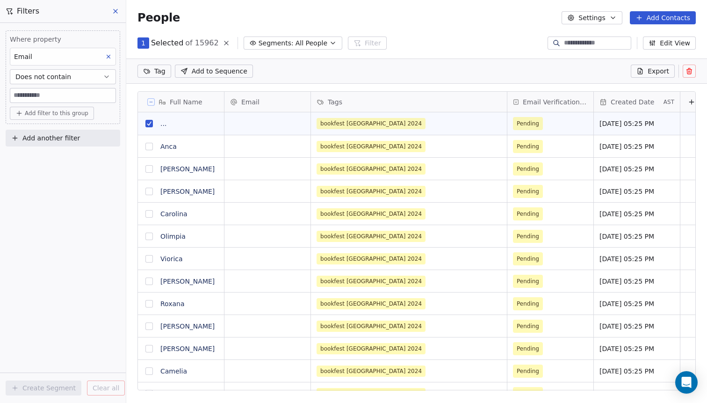
click at [50, 174] on div "Where property Email Does not contain Add filter to this group Add another filt…" at bounding box center [63, 213] width 126 height 380
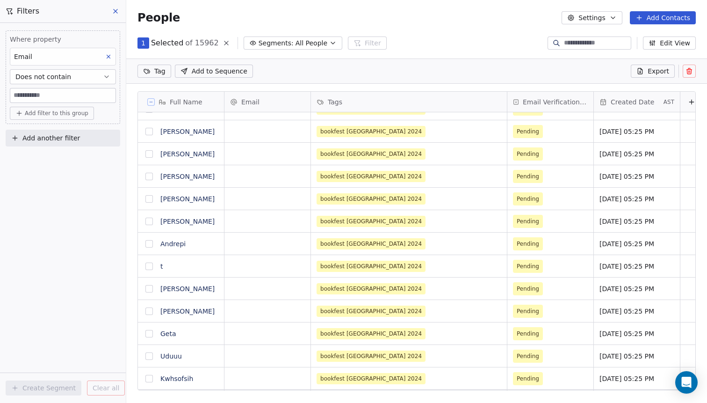
click at [63, 98] on input at bounding box center [62, 95] width 105 height 14
click at [63, 209] on div "Where property Email Does not contain Add filter to this group Add another filt…" at bounding box center [63, 213] width 126 height 380
click at [69, 115] on span "Add filter to this group" at bounding box center [57, 112] width 64 height 7
click at [49, 189] on html "B Bookfest Contacts People Marketing Workflows Campaigns Metrics & Events Sales…" at bounding box center [353, 201] width 707 height 403
click at [224, 44] on icon at bounding box center [226, 42] width 7 height 7
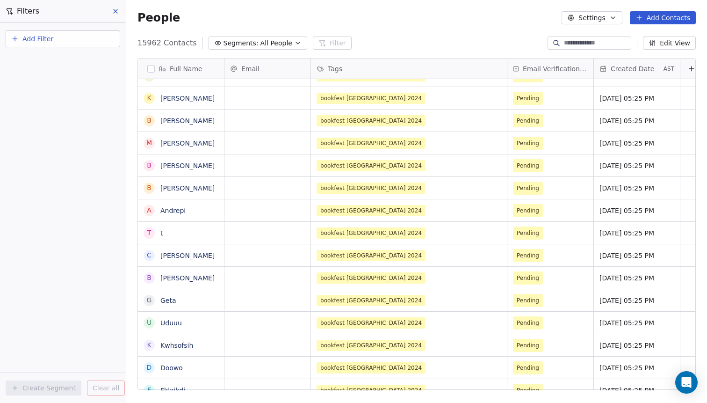
click at [49, 43] on span "Add Filter" at bounding box center [37, 39] width 31 height 10
click at [42, 65] on span "Contact properties" at bounding box center [45, 61] width 61 height 10
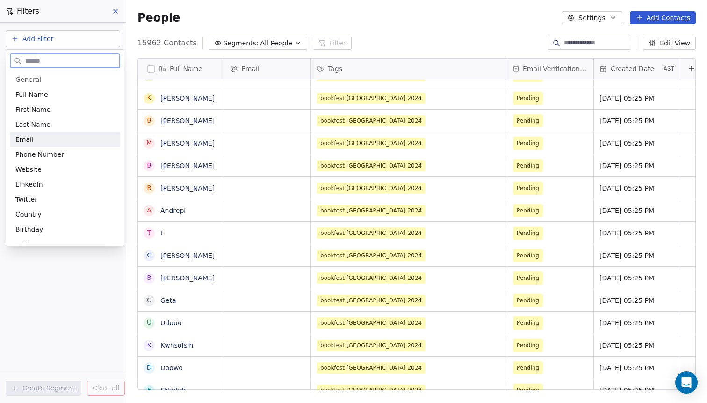
click at [45, 137] on div "Email" at bounding box center [64, 139] width 99 height 9
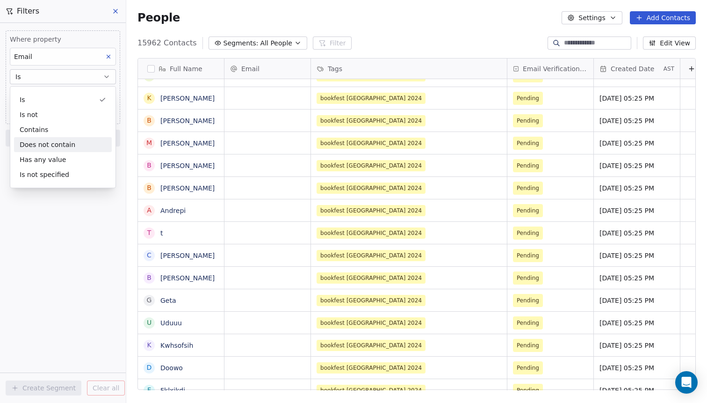
click at [57, 146] on div "Does not contain" at bounding box center [63, 144] width 98 height 15
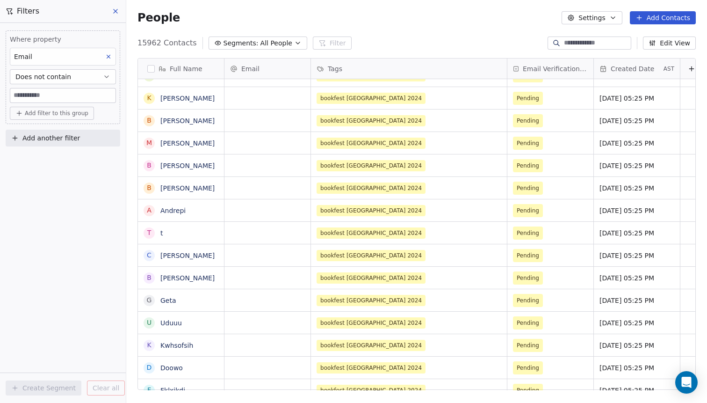
click at [62, 97] on input at bounding box center [62, 95] width 105 height 14
click at [58, 200] on div "Where property Email Does not contain Add filter to this group Add another filt…" at bounding box center [63, 213] width 126 height 380
click at [61, 78] on span "Does not contain" at bounding box center [43, 76] width 56 height 9
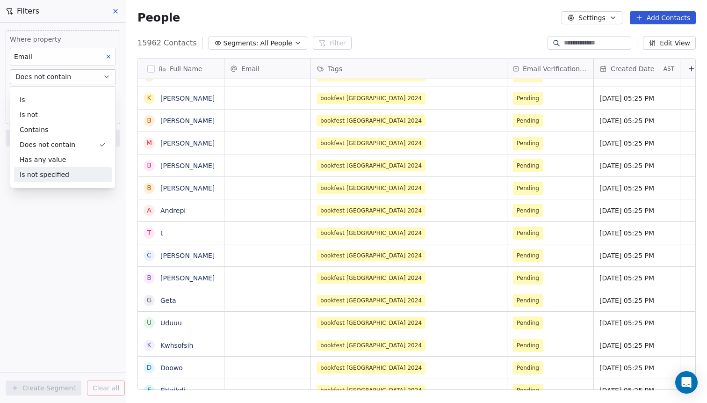
click at [69, 173] on div "Is not specified" at bounding box center [63, 174] width 98 height 15
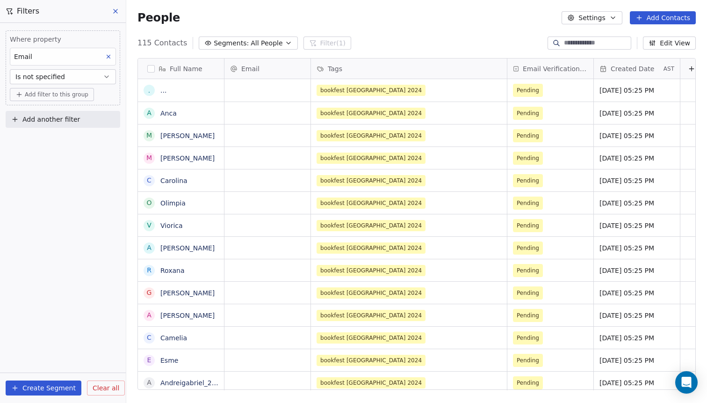
click at [153, 68] on button "button" at bounding box center [150, 68] width 7 height 7
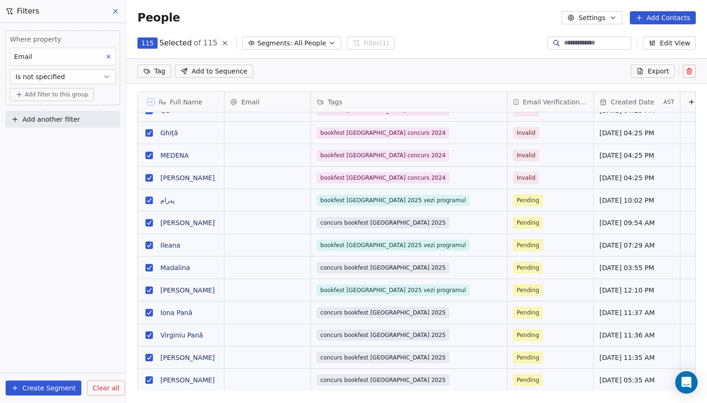
click at [693, 72] on icon at bounding box center [688, 70] width 7 height 7
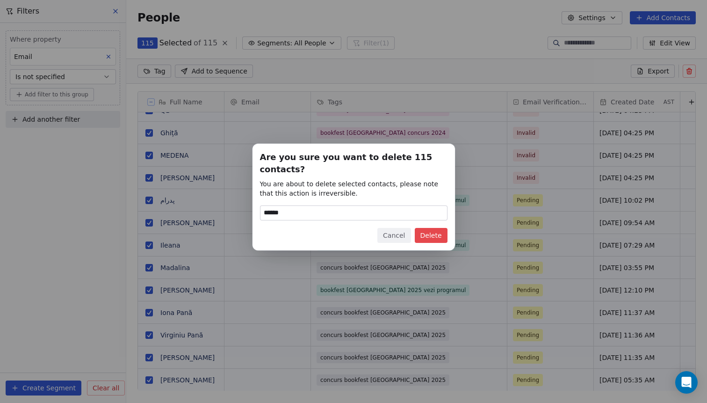
type input "******"
click at [439, 229] on button "Delete" at bounding box center [431, 235] width 33 height 15
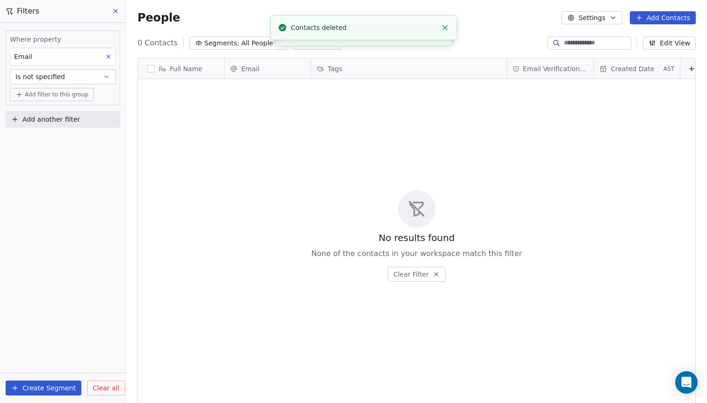
click at [117, 10] on icon at bounding box center [116, 11] width 4 height 4
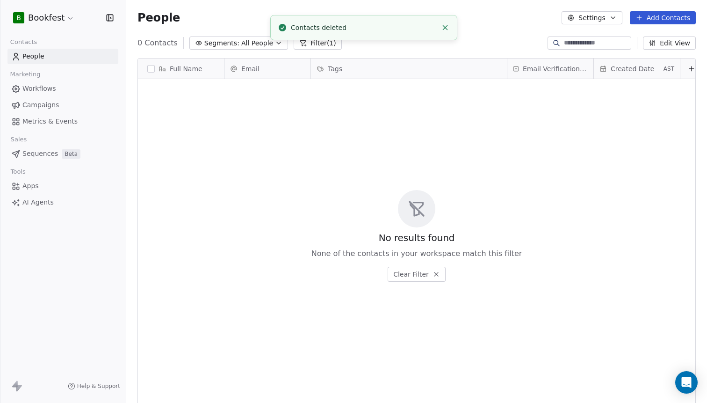
click at [444, 28] on icon "Close toast" at bounding box center [445, 27] width 8 height 8
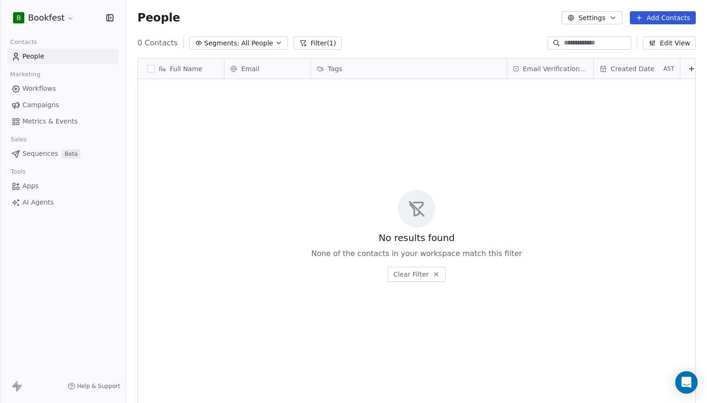
click at [264, 49] on button "Segments: All People" at bounding box center [238, 42] width 99 height 13
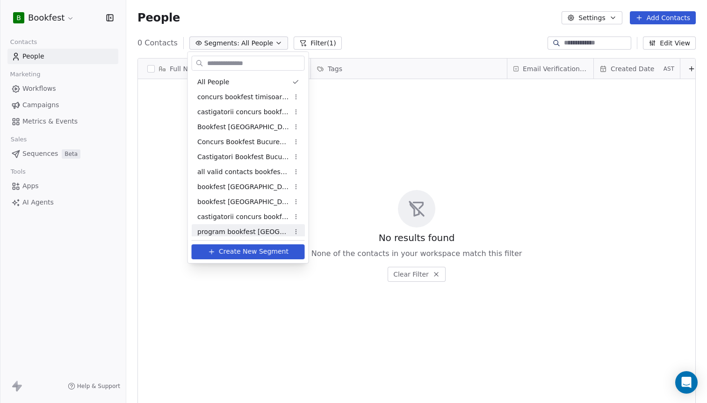
click at [238, 251] on span "Create New Segment" at bounding box center [254, 251] width 70 height 10
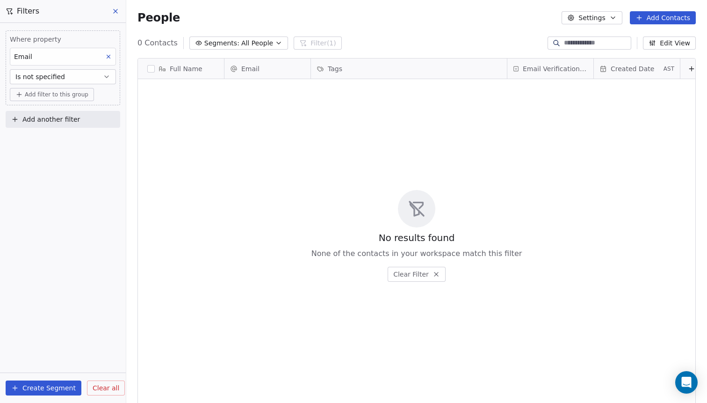
click at [112, 55] on icon at bounding box center [108, 56] width 7 height 7
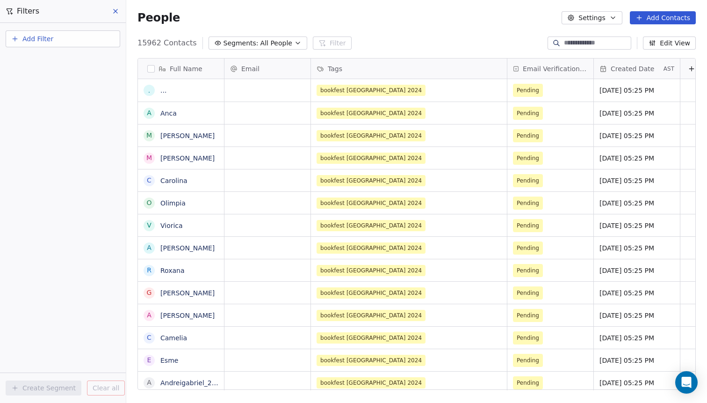
click at [76, 43] on button "Add Filter" at bounding box center [63, 38] width 115 height 17
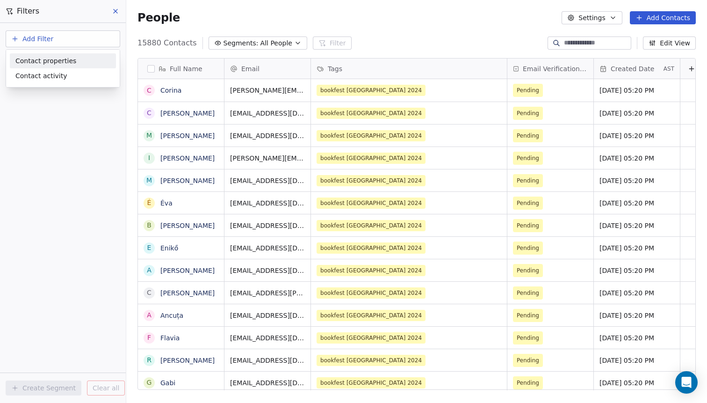
click at [62, 63] on span "Contact properties" at bounding box center [45, 61] width 61 height 10
type input "***"
click at [40, 98] on div "Tags" at bounding box center [62, 94] width 95 height 9
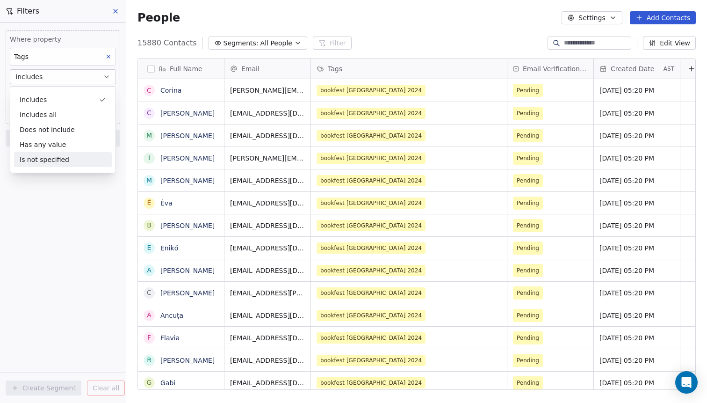
click at [54, 226] on div "Where property Tags Includes Select Tags Add filter to this group Add another f…" at bounding box center [63, 213] width 126 height 380
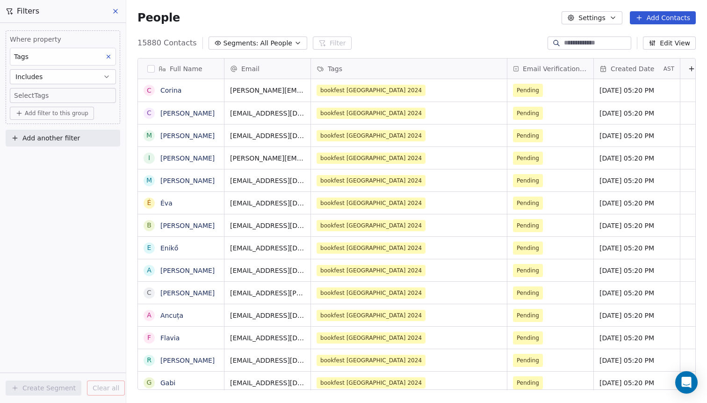
click at [63, 95] on body "B Bookfest Contacts People Marketing Workflows Campaigns Metrics & Events Sales…" at bounding box center [353, 201] width 707 height 403
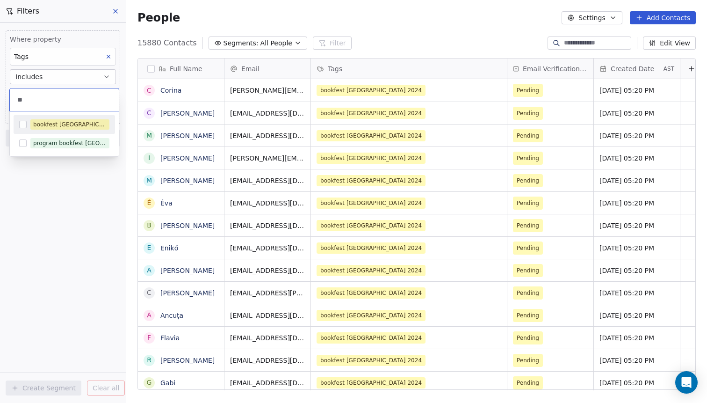
type input "**"
click at [22, 125] on button "Suggestions" at bounding box center [22, 124] width 7 height 7
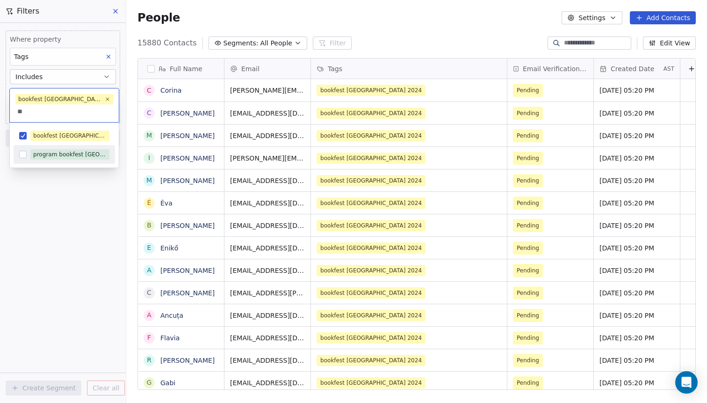
type input "**"
click at [24, 151] on button "Suggestions" at bounding box center [22, 154] width 7 height 7
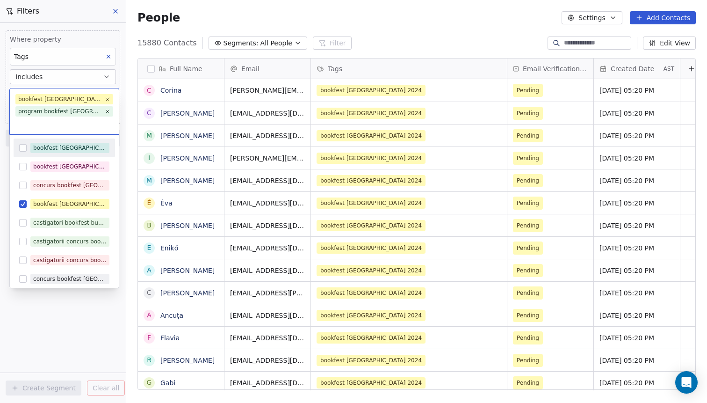
click at [79, 314] on html "B Bookfest Contacts People Marketing Workflows Campaigns Metrics & Events Sales…" at bounding box center [353, 201] width 707 height 403
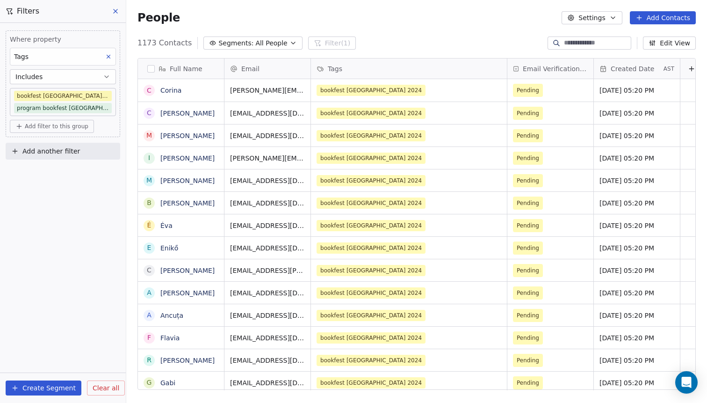
click at [52, 388] on button "Create Segment" at bounding box center [44, 387] width 76 height 15
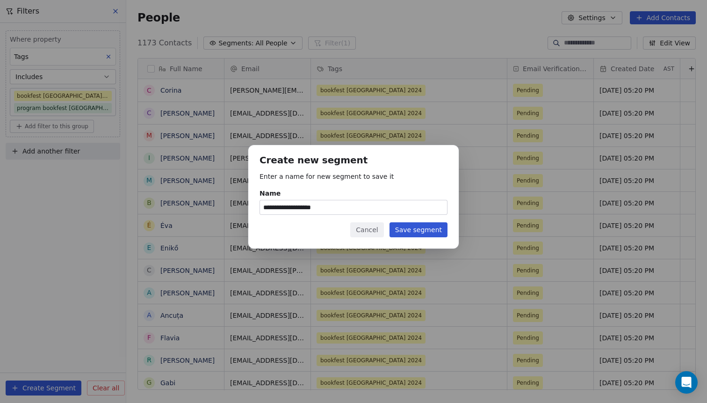
type input "**********"
click at [417, 235] on button "Save segment" at bounding box center [418, 229] width 58 height 15
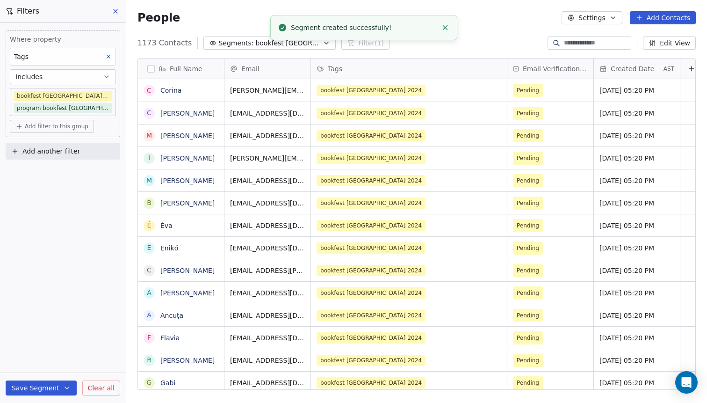
click at [114, 11] on icon at bounding box center [115, 10] width 7 height 7
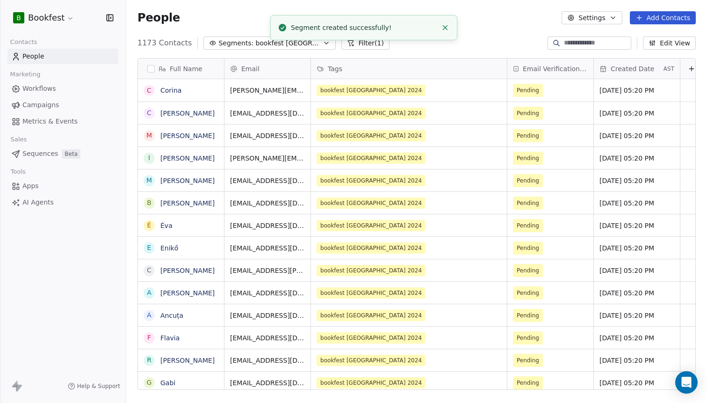
click at [44, 103] on span "Campaigns" at bounding box center [40, 105] width 36 height 10
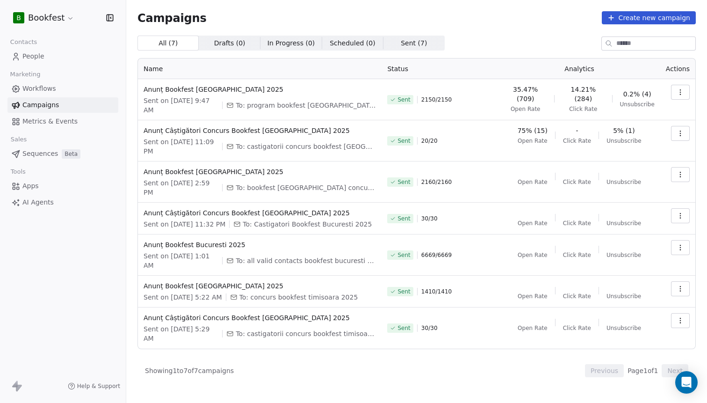
click at [680, 94] on icon "button" at bounding box center [680, 94] width 0 height 0
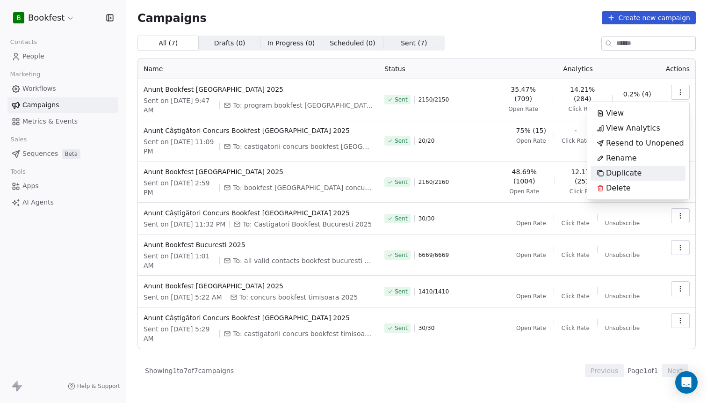
click at [621, 175] on span "Duplicate" at bounding box center [624, 172] width 36 height 11
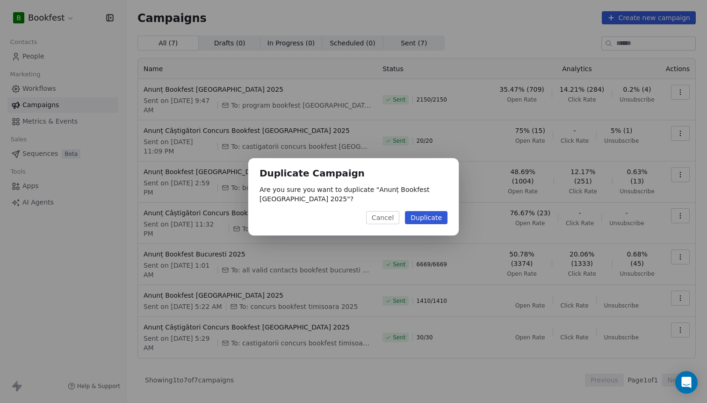
click at [426, 216] on button "Duplicate" at bounding box center [426, 217] width 43 height 13
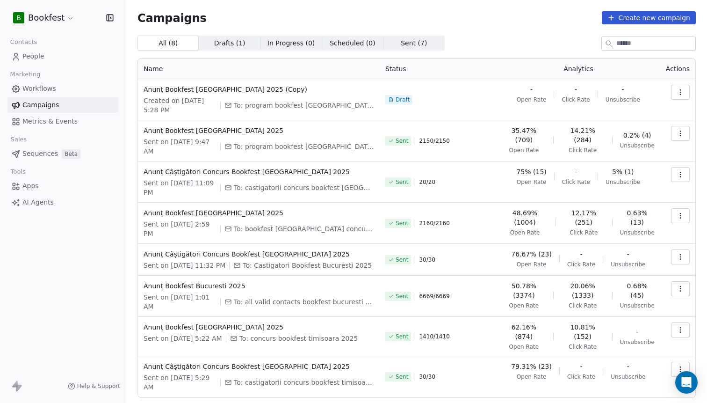
click at [679, 94] on icon "button" at bounding box center [679, 91] width 7 height 7
click at [641, 130] on div "Rename" at bounding box center [638, 128] width 94 height 15
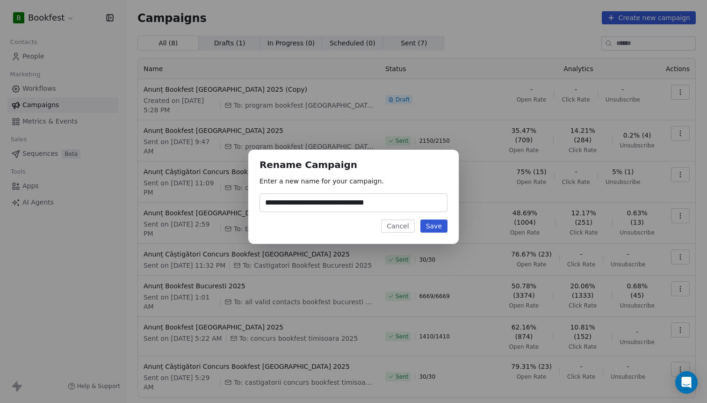
click at [336, 205] on input "**********" at bounding box center [353, 203] width 187 height 18
click at [408, 204] on input "**********" at bounding box center [353, 203] width 187 height 18
type input "**********"
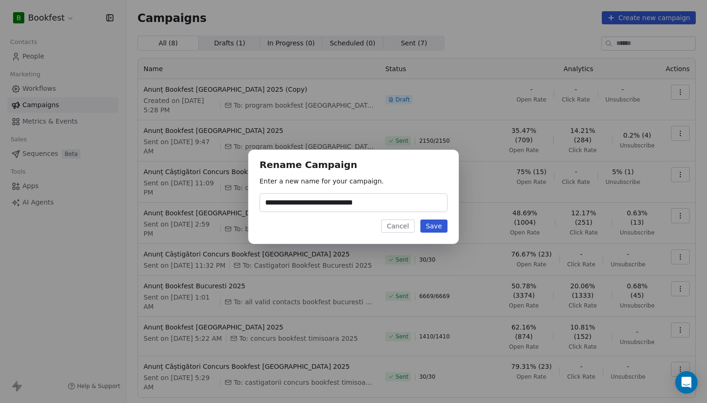
click at [437, 227] on button "Save" at bounding box center [433, 225] width 27 height 13
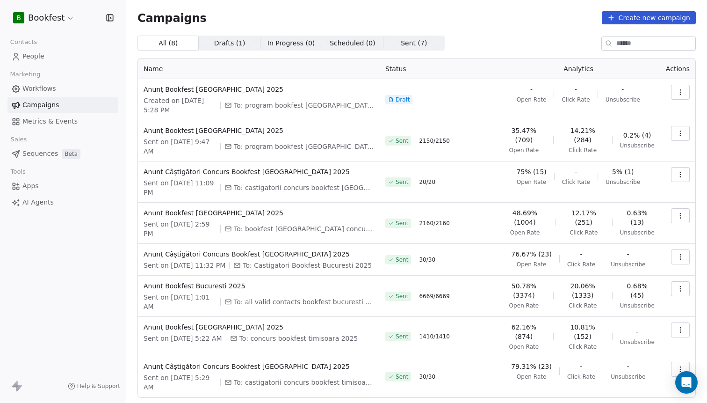
click at [684, 97] on button "button" at bounding box center [680, 92] width 19 height 15
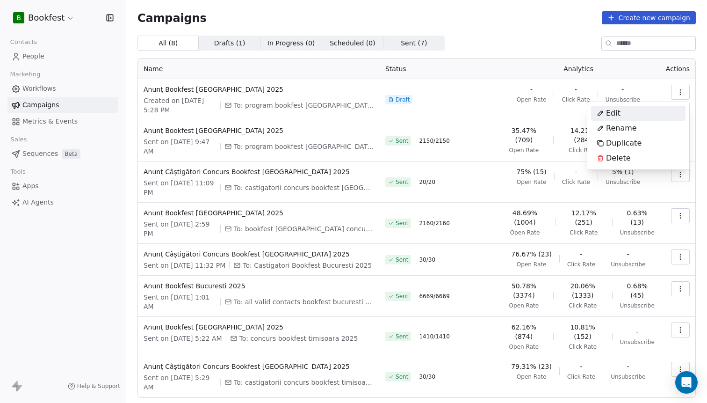
click at [618, 117] on span "Edit" at bounding box center [613, 113] width 14 height 11
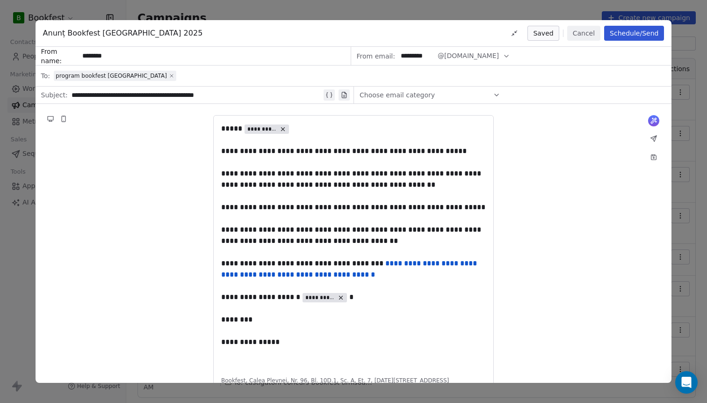
click at [170, 76] on icon at bounding box center [171, 75] width 3 height 3
click at [134, 76] on div "Select a segment" at bounding box center [360, 75] width 612 height 21
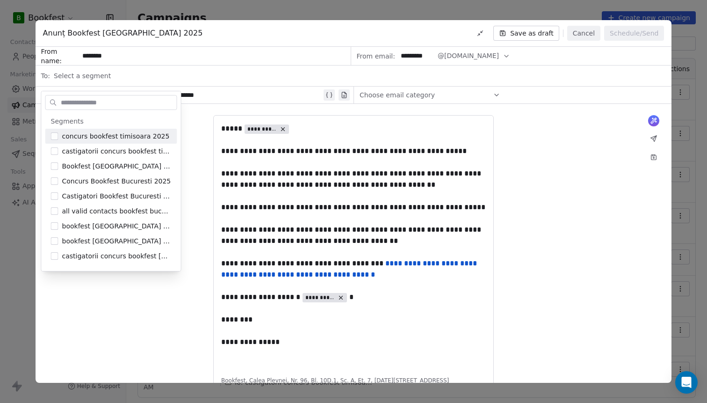
click at [123, 72] on div "Select a segment" at bounding box center [360, 75] width 612 height 21
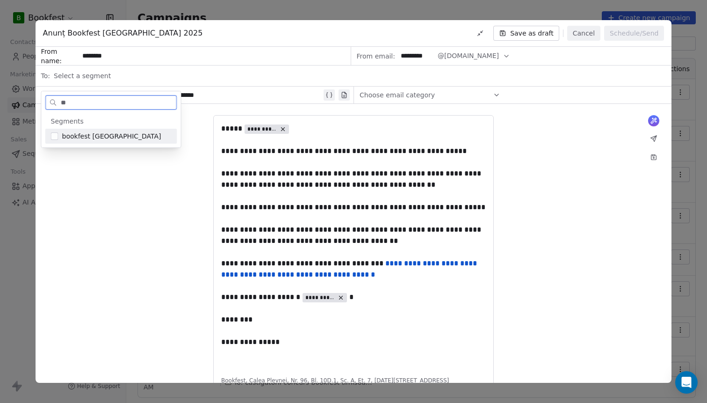
type input "**"
click at [90, 134] on span "bookfest [GEOGRAPHIC_DATA]" at bounding box center [111, 135] width 99 height 9
click at [142, 187] on div "**********" at bounding box center [354, 262] width 636 height 317
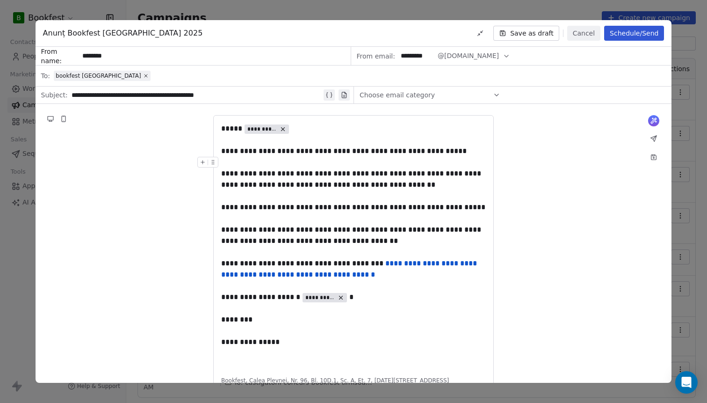
click at [177, 95] on div "**********" at bounding box center [197, 94] width 250 height 11
paste div
click at [297, 317] on div "********" at bounding box center [353, 319] width 265 height 11
click at [365, 277] on div "**********" at bounding box center [353, 269] width 265 height 22
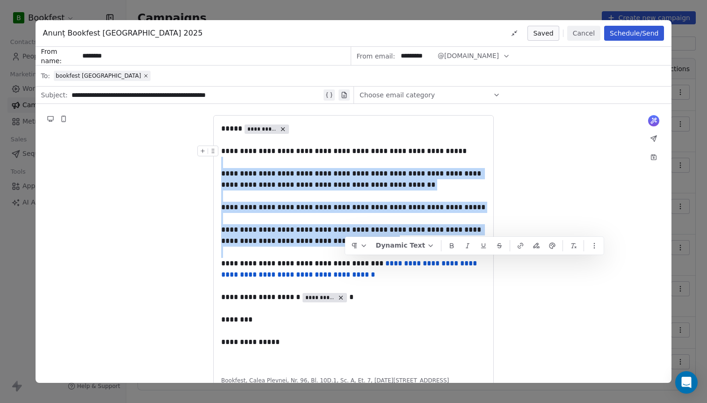
drag, startPoint x: 365, startPoint y: 277, endPoint x: 221, endPoint y: 152, distance: 190.3
click at [221, 152] on div "**********" at bounding box center [353, 245] width 265 height 244
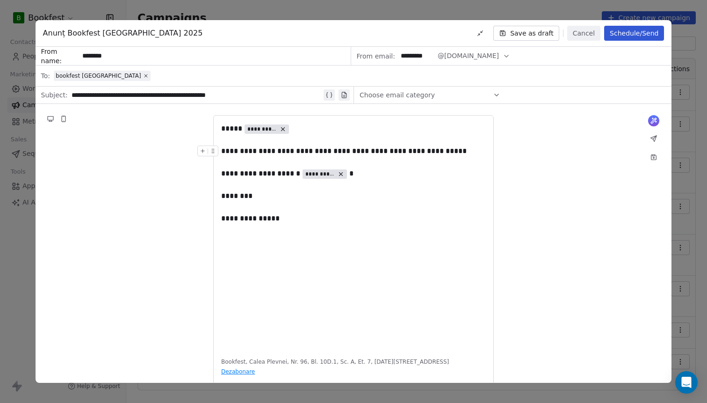
click at [244, 148] on div "**********" at bounding box center [353, 150] width 265 height 11
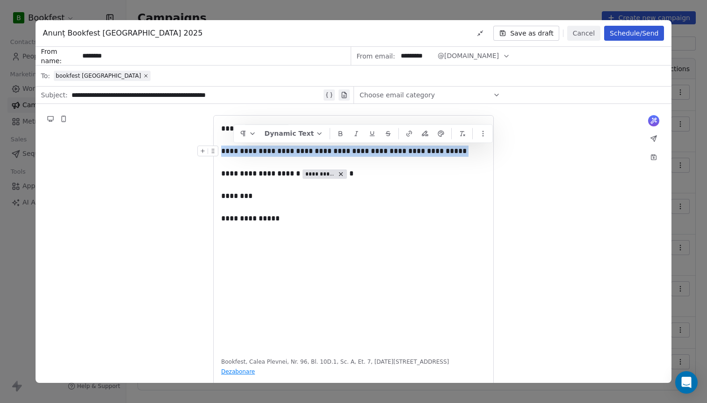
click at [244, 148] on div "**********" at bounding box center [353, 150] width 265 height 11
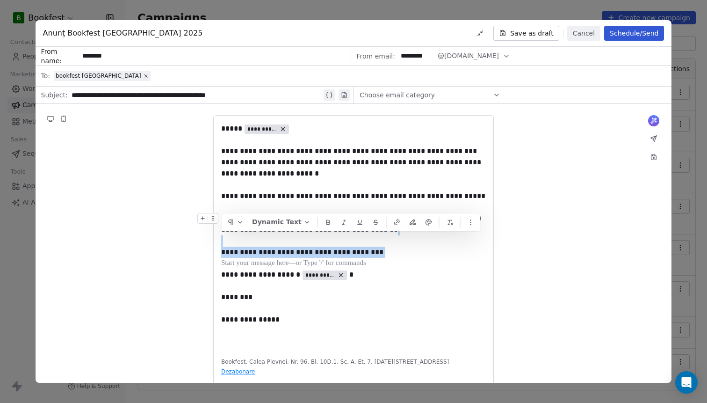
drag, startPoint x: 239, startPoint y: 262, endPoint x: 222, endPoint y: 242, distance: 26.2
click at [222, 242] on div "**********" at bounding box center [353, 235] width 265 height 225
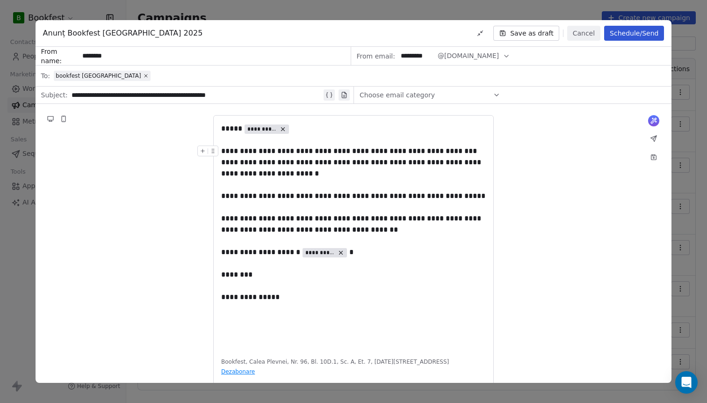
click at [313, 150] on div "**********" at bounding box center [353, 150] width 265 height 11
click at [223, 162] on div "**********" at bounding box center [353, 174] width 265 height 34
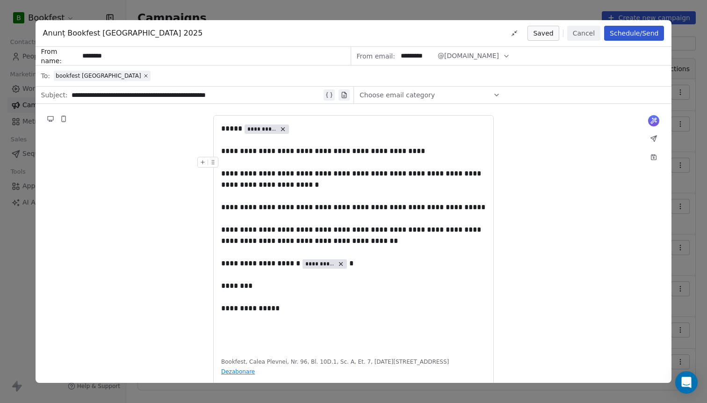
drag, startPoint x: 632, startPoint y: 38, endPoint x: 475, endPoint y: 167, distance: 202.6
click at [475, 167] on div "**********" at bounding box center [354, 201] width 636 height 362
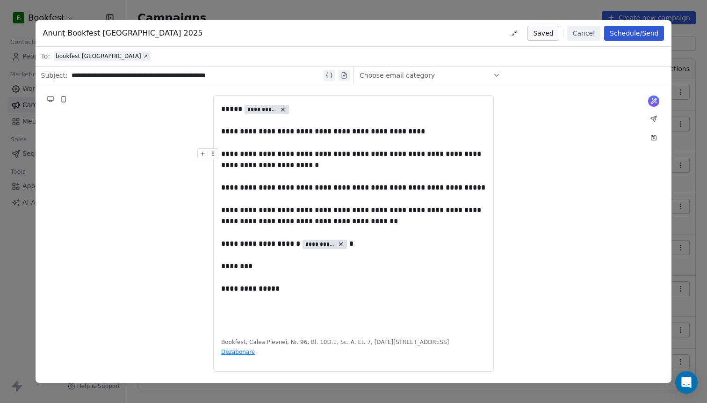
click at [627, 38] on button "Schedule/Send" at bounding box center [634, 33] width 60 height 15
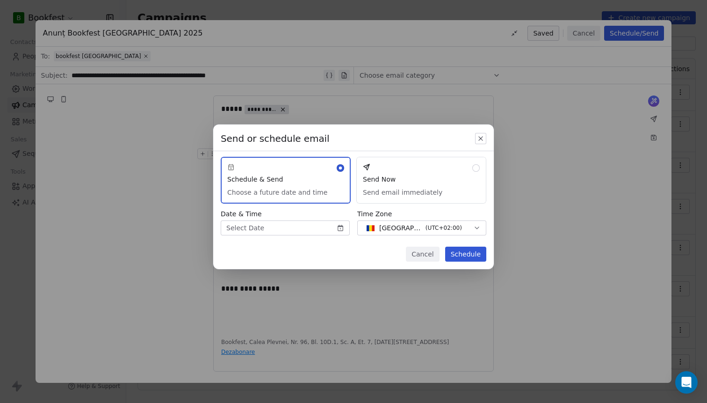
click at [297, 226] on body "B Bookfest Contacts People Marketing Workflows Campaigns Metrics & Events Sales…" at bounding box center [353, 201] width 707 height 403
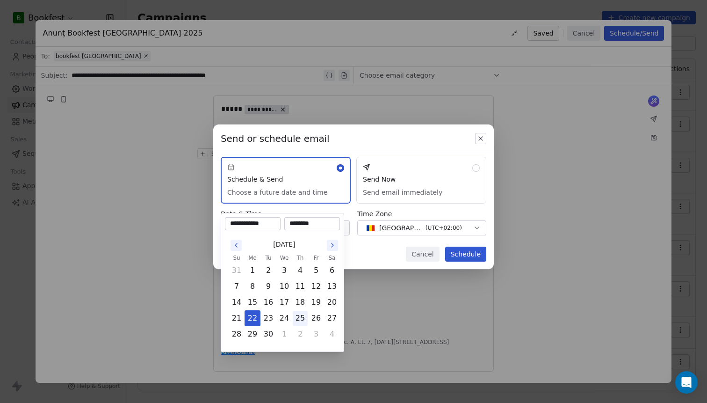
click at [298, 317] on button "25" at bounding box center [300, 317] width 15 height 15
type input "**********"
click at [357, 257] on div "Send or schedule email Schedule & Send Choose a future date and time Send Now S…" at bounding box center [353, 201] width 707 height 184
click at [292, 230] on body "B Bookfest Contacts People Marketing Workflows Campaigns Metrics & Events Sales…" at bounding box center [353, 201] width 707 height 403
click at [296, 224] on input "********" at bounding box center [312, 223] width 52 height 9
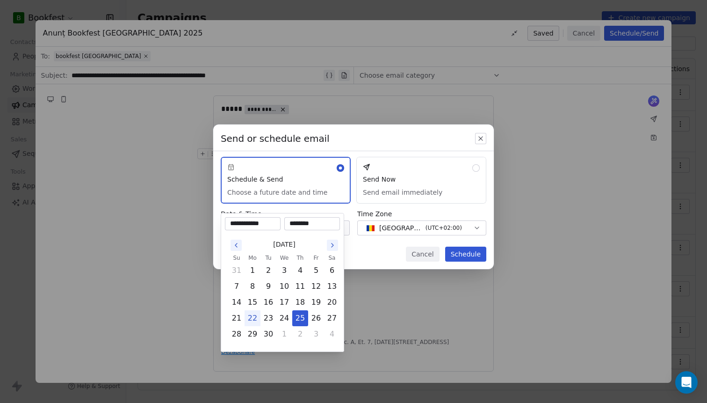
click at [296, 224] on input "********" at bounding box center [312, 223] width 52 height 9
click at [303, 224] on input "********" at bounding box center [312, 223] width 52 height 9
click at [313, 223] on input "********" at bounding box center [312, 223] width 52 height 9
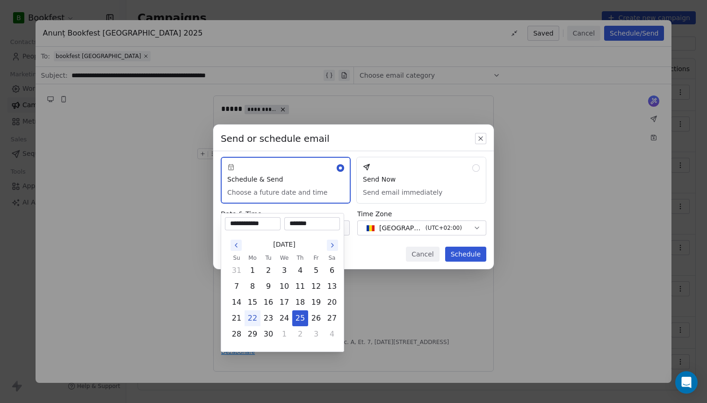
type input "********"
click at [360, 257] on div "Send or schedule email Schedule & Send Choose a future date and time Send Now S…" at bounding box center [353, 201] width 707 height 184
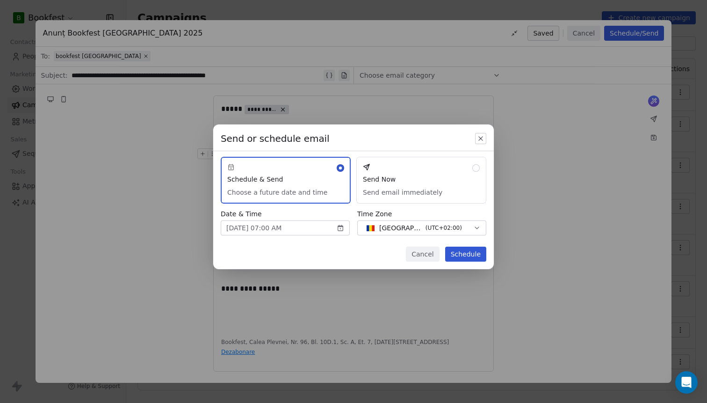
click at [462, 258] on button "Schedule" at bounding box center [465, 253] width 41 height 15
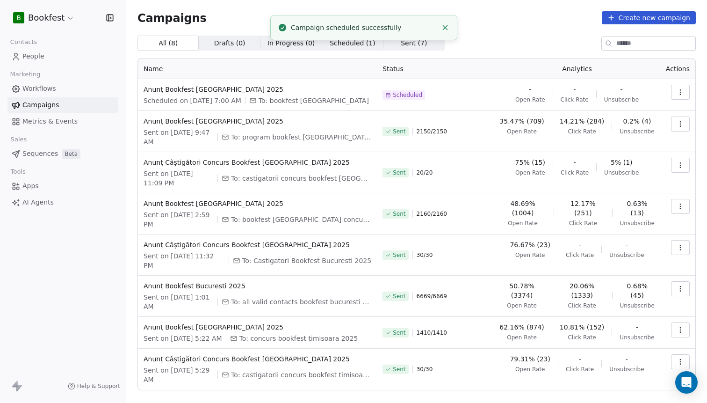
click at [416, 91] on span "Scheduled" at bounding box center [407, 94] width 29 height 7
click at [241, 89] on span "Anunț Bookfest [GEOGRAPHIC_DATA] 2025" at bounding box center [258, 89] width 228 height 9
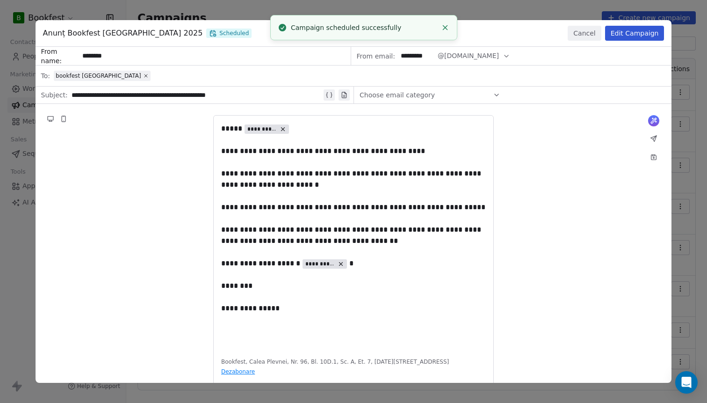
click at [687, 36] on div "**********" at bounding box center [353, 201] width 707 height 403
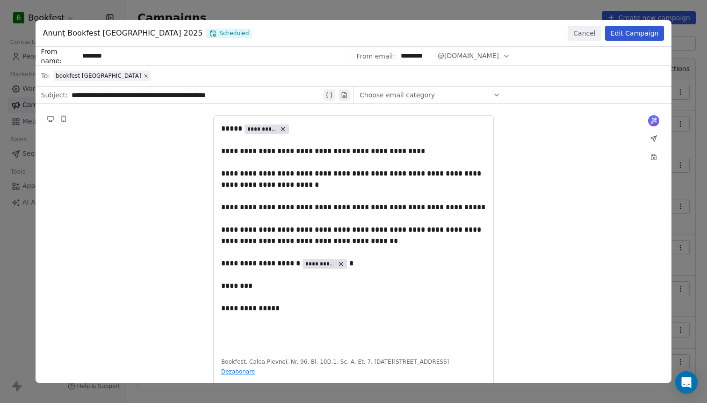
click at [587, 36] on button "Cancel" at bounding box center [584, 33] width 33 height 15
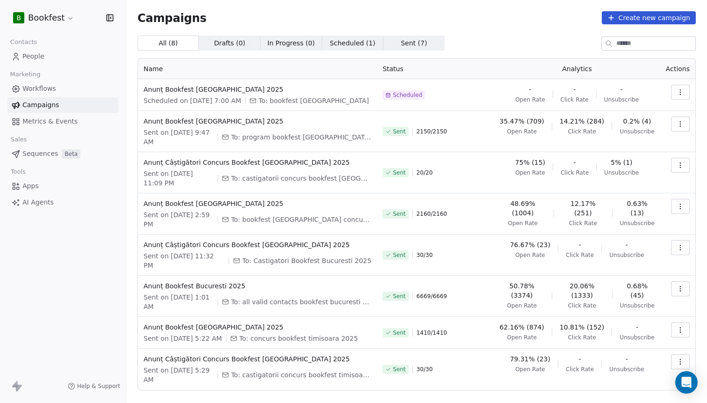
click at [36, 60] on span "People" at bounding box center [33, 56] width 22 height 10
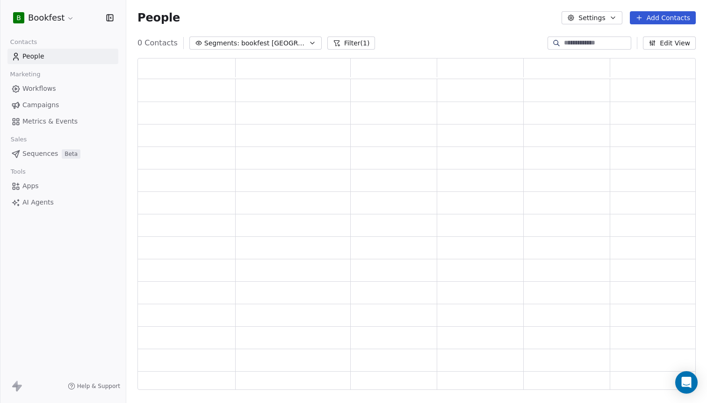
scroll to position [331, 558]
click at [33, 56] on span "People" at bounding box center [33, 56] width 22 height 10
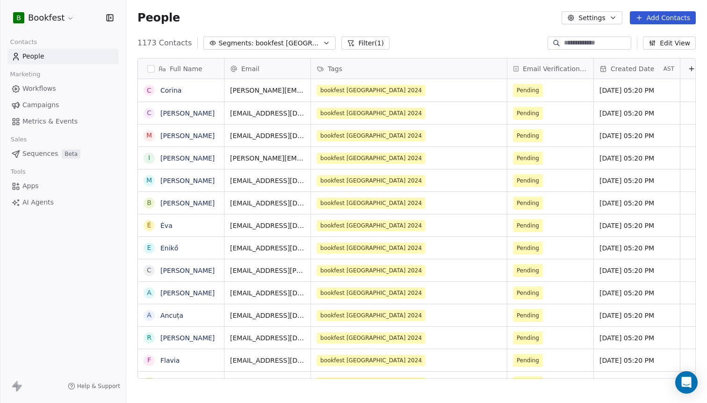
scroll to position [354, 581]
